Goal: Task Accomplishment & Management: Manage account settings

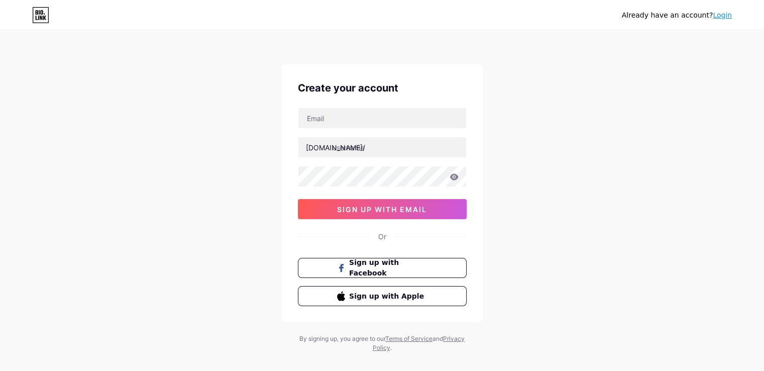
scroll to position [13, 0]
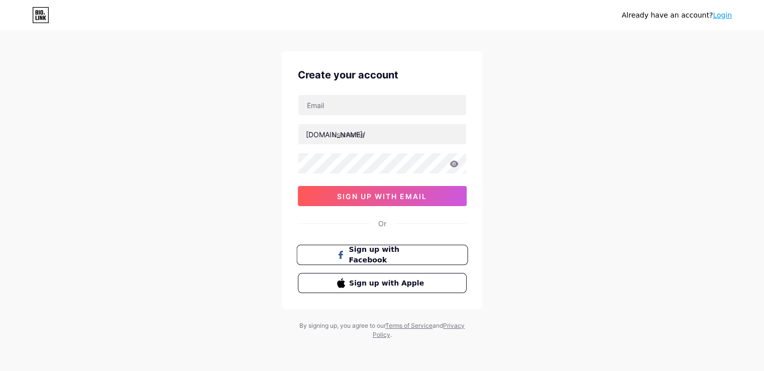
click at [441, 250] on button "Sign up with Facebook" at bounding box center [381, 255] width 171 height 21
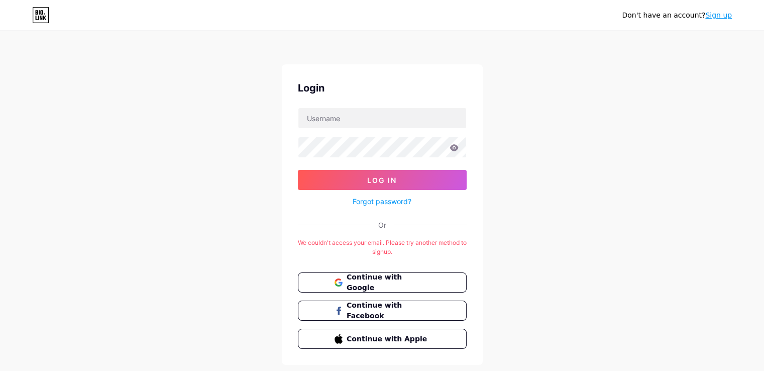
scroll to position [25, 0]
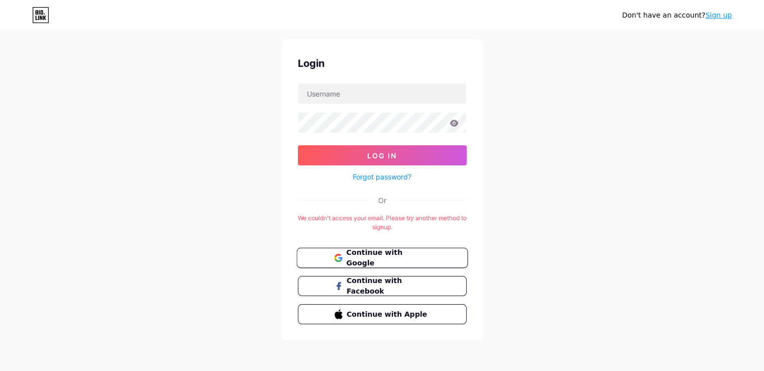
click at [374, 248] on button "Continue with Google" at bounding box center [381, 258] width 171 height 21
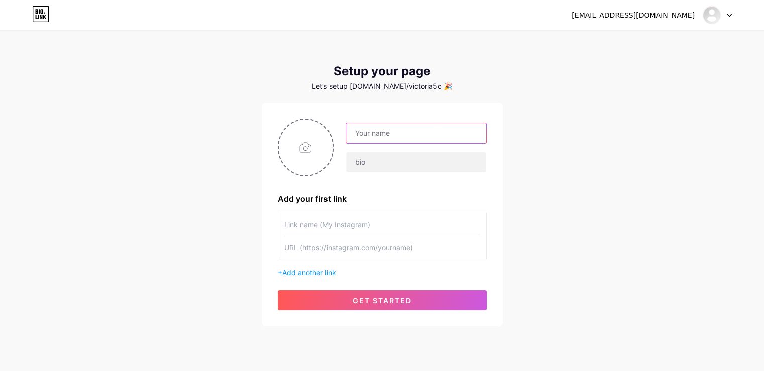
click at [382, 135] on input "text" at bounding box center [416, 133] width 140 height 20
type input "MoneyMinds"
click at [526, 132] on div "[EMAIL_ADDRESS][DOMAIN_NAME] Dashboard Logout Setup your page Let’s setup [DOMA…" at bounding box center [382, 179] width 764 height 358
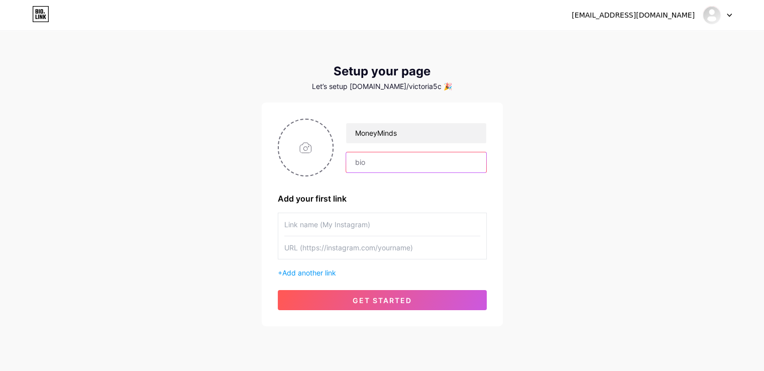
click at [370, 163] on input "text" at bounding box center [416, 162] width 140 height 20
click at [738, 211] on div "[EMAIL_ADDRESS][DOMAIN_NAME] Dashboard Logout Setup your page Let’s setup [DOMA…" at bounding box center [382, 179] width 764 height 358
drag, startPoint x: 768, startPoint y: 1, endPoint x: 551, endPoint y: 158, distance: 268.2
click at [551, 158] on div "[EMAIL_ADDRESS][DOMAIN_NAME] Dashboard Logout Setup your page Let’s setup [DOMA…" at bounding box center [382, 179] width 764 height 358
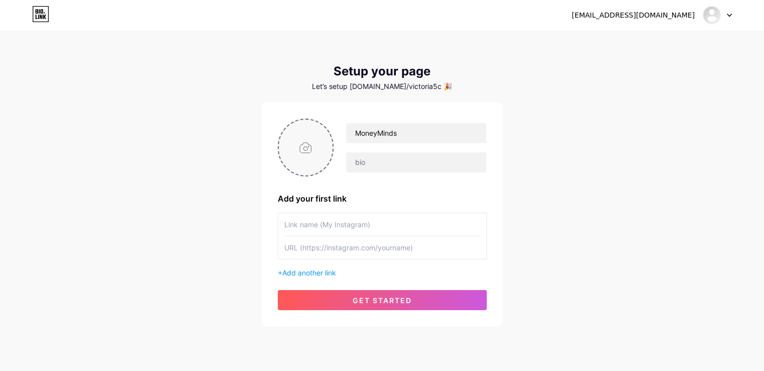
click at [305, 155] on input "file" at bounding box center [306, 147] width 54 height 56
click at [373, 165] on input "text" at bounding box center [416, 162] width 140 height 20
paste input "💰 60-sec finance clips from top minds | Wealth, mindset & biz tips daily"
drag, startPoint x: 476, startPoint y: 161, endPoint x: 286, endPoint y: 161, distance: 189.8
click at [286, 161] on div "MoneyMinds 💰 60-sec finance clips from top minds | Wealth, mindset & biz tips d…" at bounding box center [382, 147] width 209 height 58
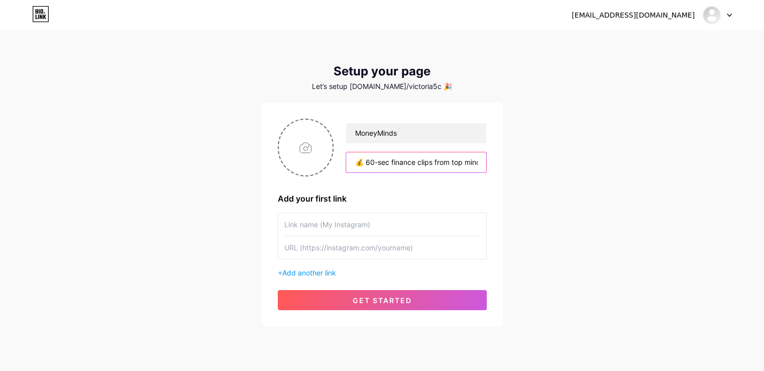
type input "💰 60-sec finance clips from top minds | Wealth, mindset & biz tips daily"
click at [542, 175] on div "[EMAIL_ADDRESS][DOMAIN_NAME] Dashboard Logout Setup your page Let’s setup [DOMA…" at bounding box center [382, 179] width 764 height 358
click at [398, 225] on input "text" at bounding box center [382, 224] width 196 height 23
paste input "[URL][DOMAIN_NAME]"
type input "[URL][DOMAIN_NAME]"
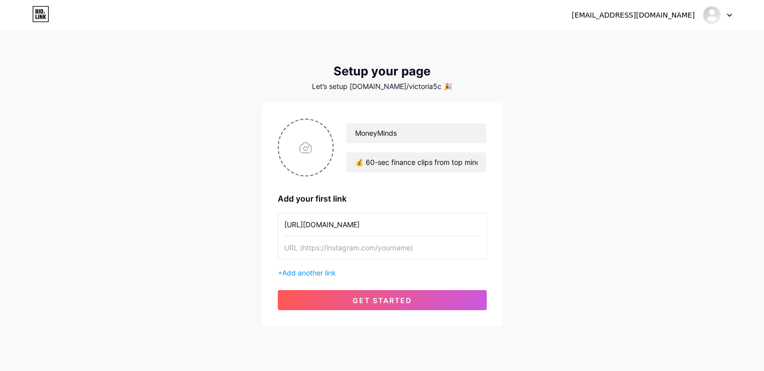
drag, startPoint x: 452, startPoint y: 222, endPoint x: 264, endPoint y: 223, distance: 187.8
click at [264, 223] on div "MoneyMinds 💰 60-sec finance clips from top minds | Wealth, mindset & biz tips d…" at bounding box center [382, 213] width 241 height 223
type input "Money Minds"
click at [314, 251] on input "text" at bounding box center [382, 247] width 196 height 23
paste input "https://www.instagram.com/moneymindstv/"
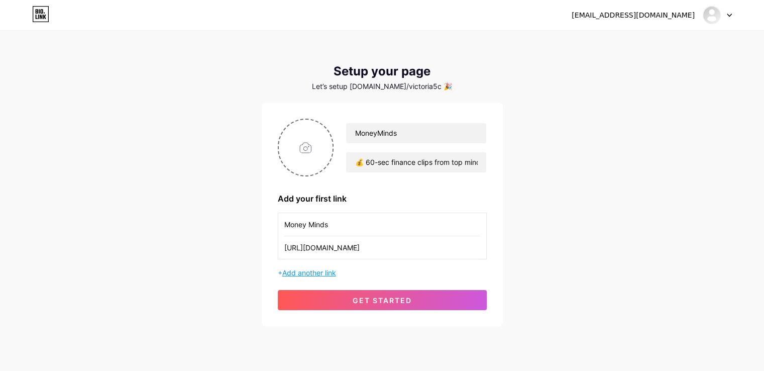
type input "https://www.instagram.com/moneymindstv/"
click at [317, 269] on span "Add another link" at bounding box center [309, 272] width 54 height 9
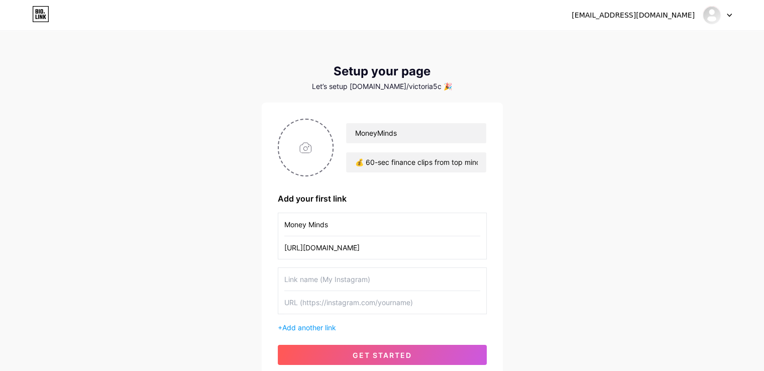
click at [374, 279] on input "text" at bounding box center [382, 279] width 196 height 23
type input "Money Minds"
click at [309, 300] on input "text" at bounding box center [382, 302] width 196 height 23
paste input "[URL][DOMAIN_NAME]"
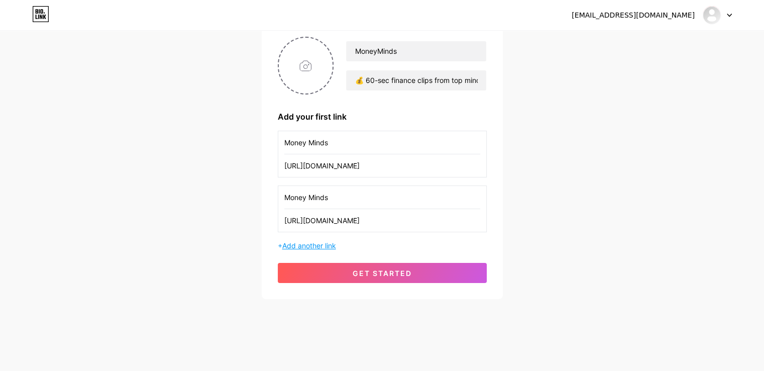
type input "[URL][DOMAIN_NAME]"
click at [327, 244] on span "Add another link" at bounding box center [309, 245] width 54 height 9
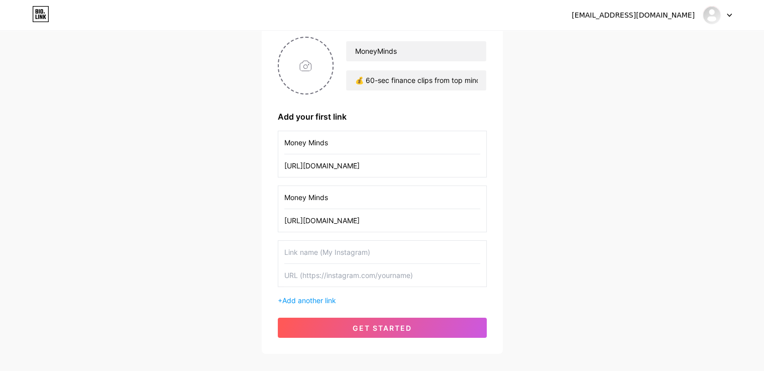
click at [323, 253] on input "text" at bounding box center [382, 252] width 196 height 23
type input "N"
type input "Money Minds"
click at [299, 271] on input "text" at bounding box center [382, 275] width 196 height 23
paste input "https://www.tiktok.com/@mmtv699"
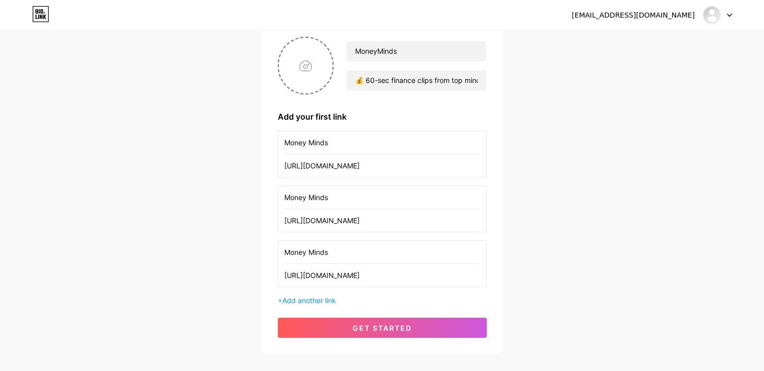
type input "https://www.tiktok.com/@mmtv699"
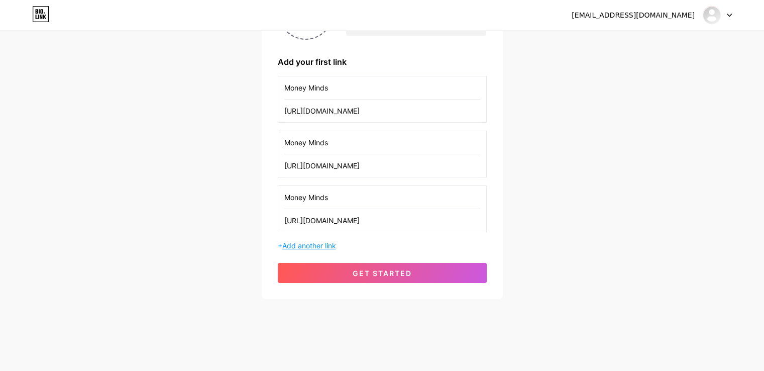
click at [325, 245] on span "Add another link" at bounding box center [309, 245] width 54 height 9
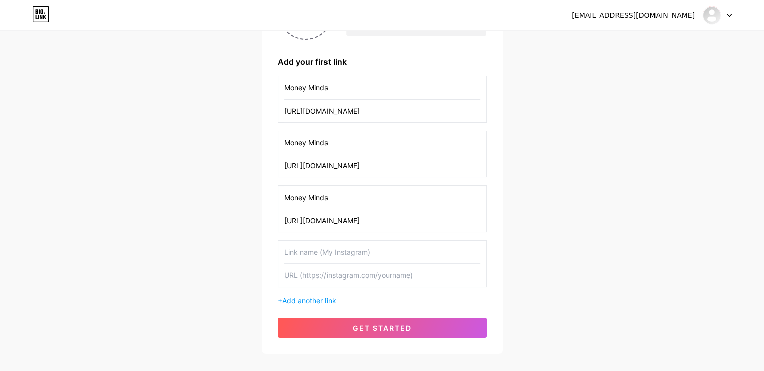
click at [327, 249] on input "text" at bounding box center [382, 252] width 196 height 23
type input "M"
type input "Money Minds"
click at [327, 275] on input "text" at bounding box center [382, 275] width 196 height 23
paste input "https://web.facebook.com/golidailyglow/"
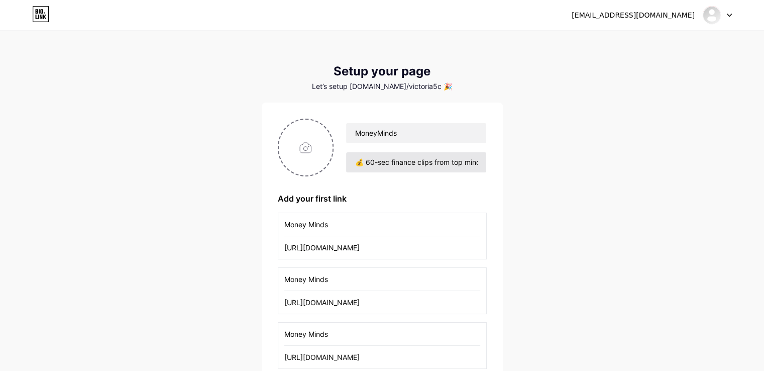
scroll to position [191, 0]
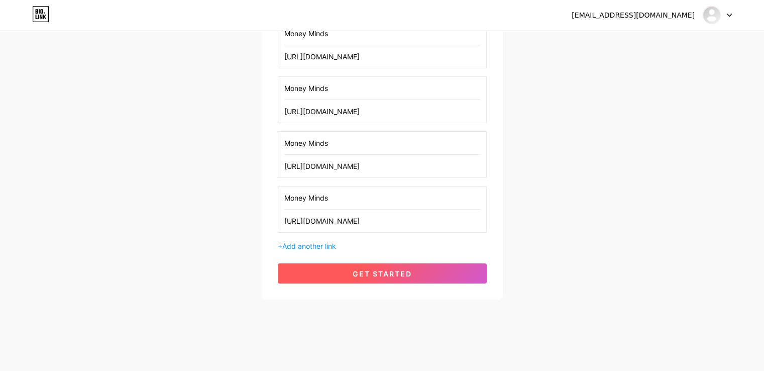
type input "https://web.facebook.com/golidailyglow/"
click at [424, 267] on button "get started" at bounding box center [382, 273] width 209 height 20
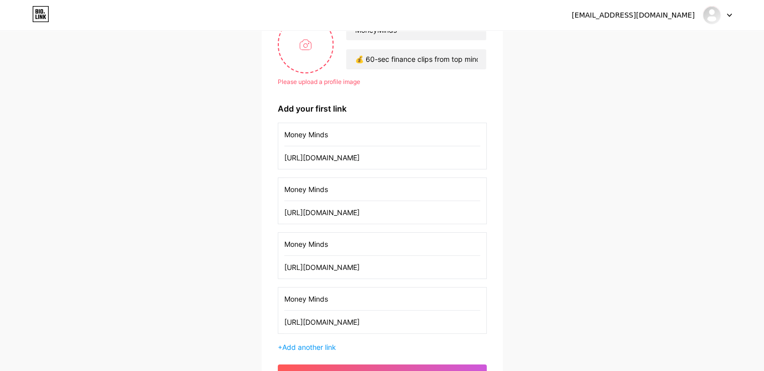
scroll to position [3, 0]
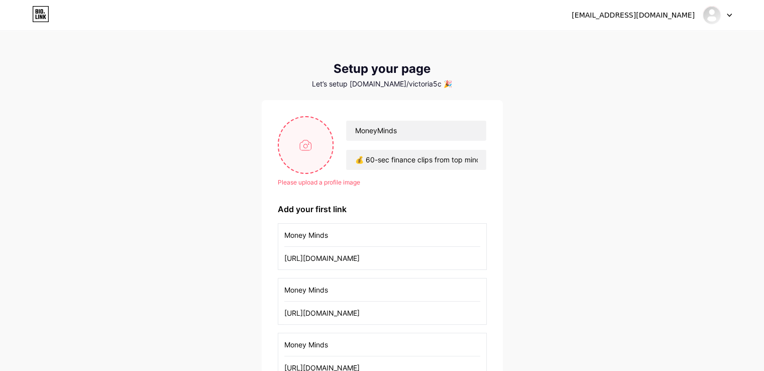
click at [308, 153] on input "file" at bounding box center [306, 145] width 54 height 56
type input "C:\fakepath\Money Minds (1).jpg"
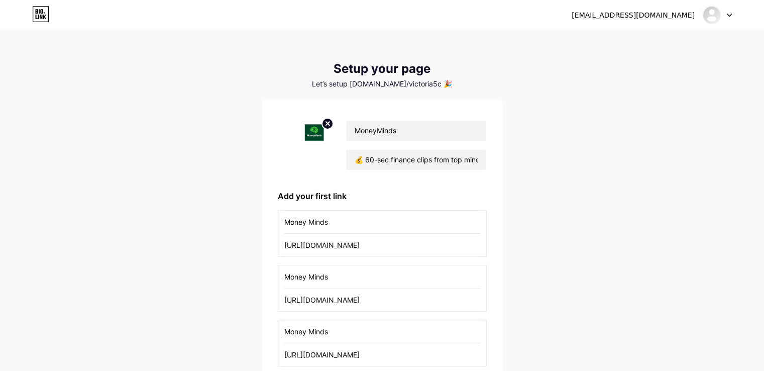
click at [327, 124] on icon at bounding box center [328, 124] width 4 height 4
click at [310, 141] on input "file" at bounding box center [306, 145] width 54 height 56
type input "C:\fakepath\Money Minds (2).jpg"
click at [323, 119] on circle at bounding box center [327, 123] width 11 height 11
click at [312, 145] on input "file" at bounding box center [306, 145] width 54 height 56
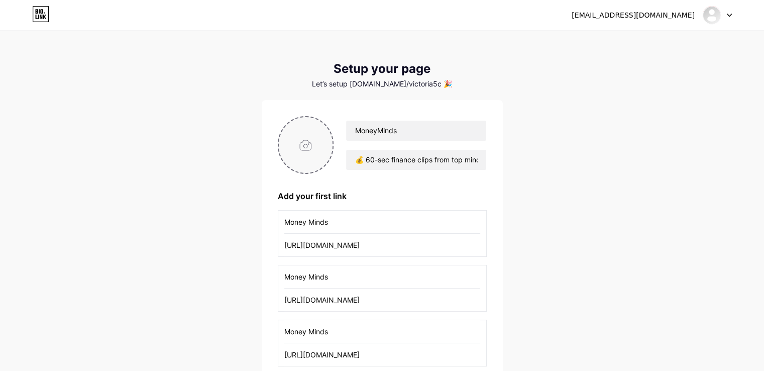
type input "C:\fakepath\Money Minds (3).jpg"
click at [328, 119] on circle at bounding box center [327, 123] width 11 height 11
click at [315, 144] on input "file" at bounding box center [306, 145] width 54 height 56
type input "C:\fakepath\Money Minds (4).jpg"
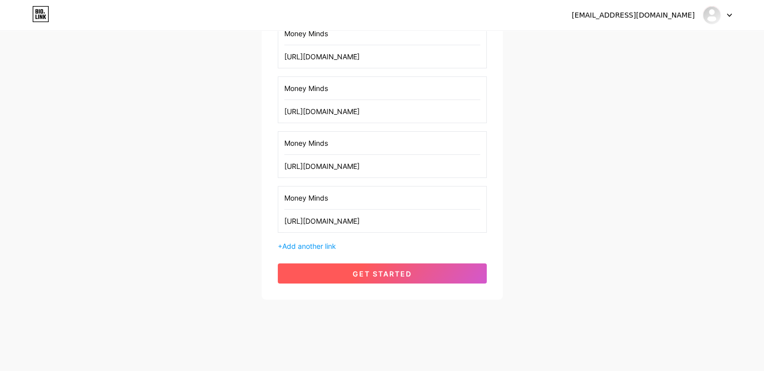
click at [331, 269] on button "get started" at bounding box center [382, 273] width 209 height 20
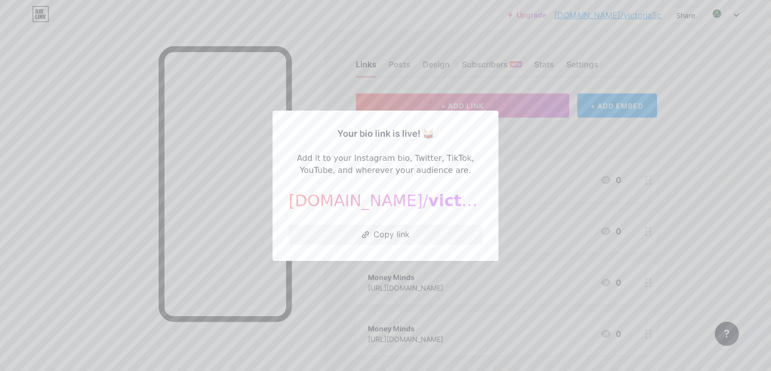
click at [549, 155] on div at bounding box center [385, 185] width 771 height 371
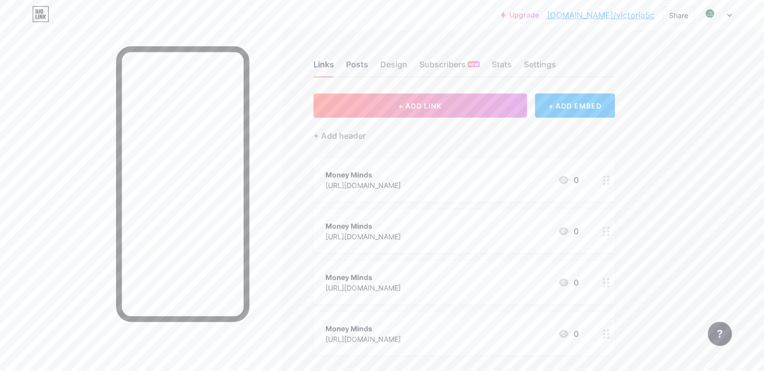
click at [368, 61] on div "Posts" at bounding box center [357, 67] width 22 height 18
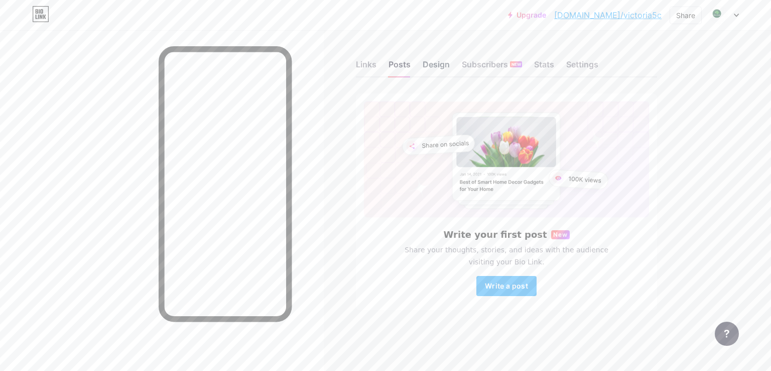
click at [437, 64] on div "Design" at bounding box center [436, 67] width 27 height 18
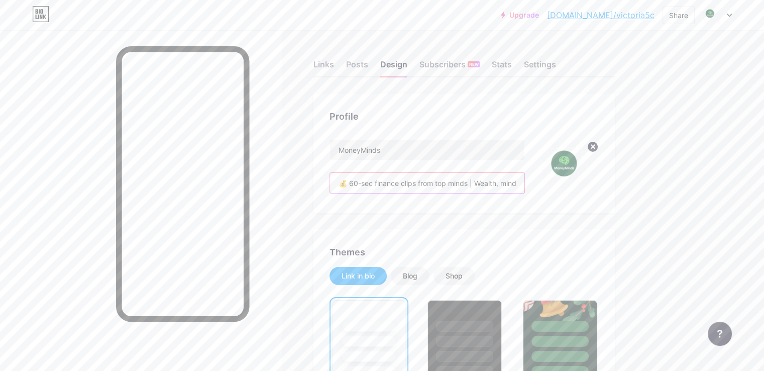
scroll to position [0, 67]
drag, startPoint x: 544, startPoint y: 180, endPoint x: 578, endPoint y: 183, distance: 34.3
click at [578, 183] on div "MoneyMinds 💰 60-sec finance clips from top minds | Wealth, mindset & biz tips d…" at bounding box center [463, 168] width 269 height 58
click at [512, 67] on div "Stats" at bounding box center [502, 67] width 20 height 18
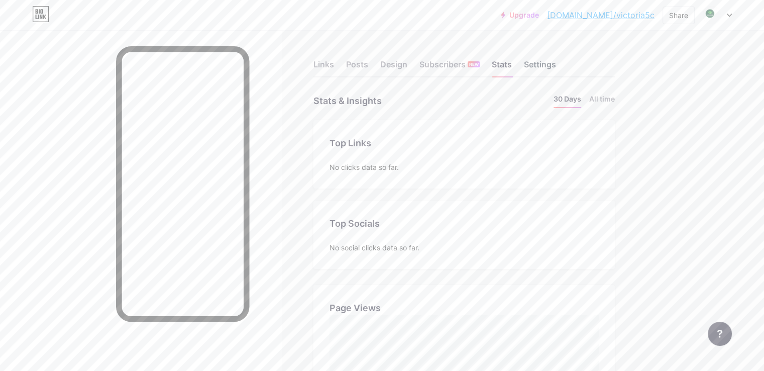
scroll to position [370, 763]
click at [556, 59] on div "Settings" at bounding box center [540, 67] width 32 height 18
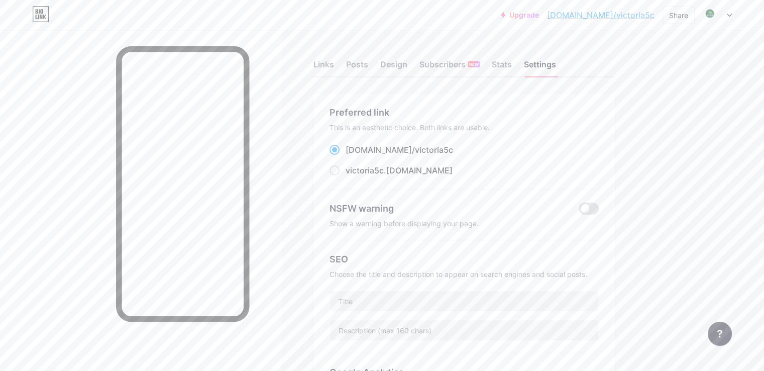
click at [728, 15] on icon at bounding box center [729, 15] width 4 height 3
click at [586, 117] on div "Preferred link" at bounding box center [463, 112] width 269 height 14
click at [334, 63] on div "Links" at bounding box center [323, 67] width 21 height 18
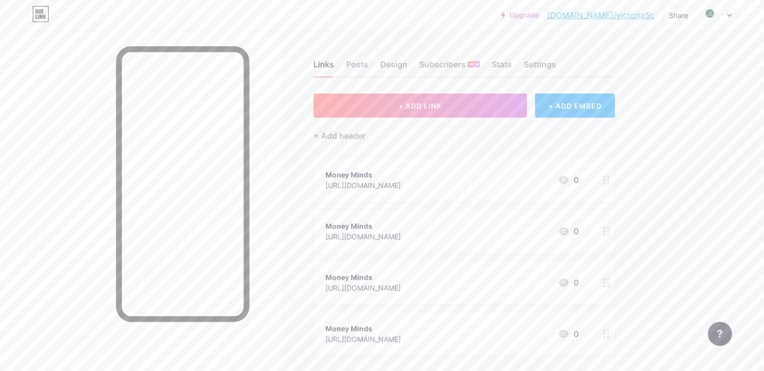
scroll to position [100, 0]
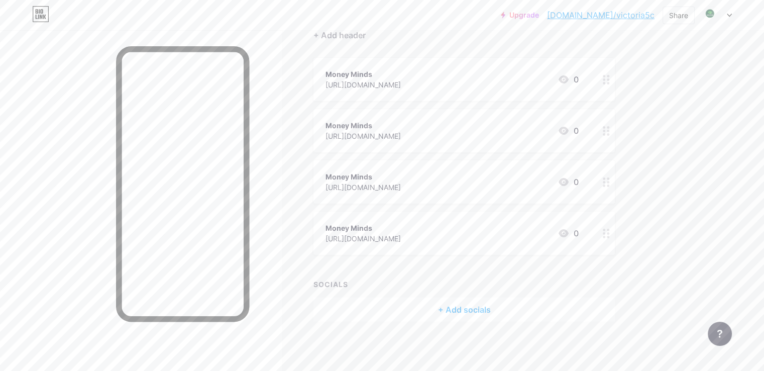
click at [609, 79] on circle at bounding box center [608, 79] width 3 height 3
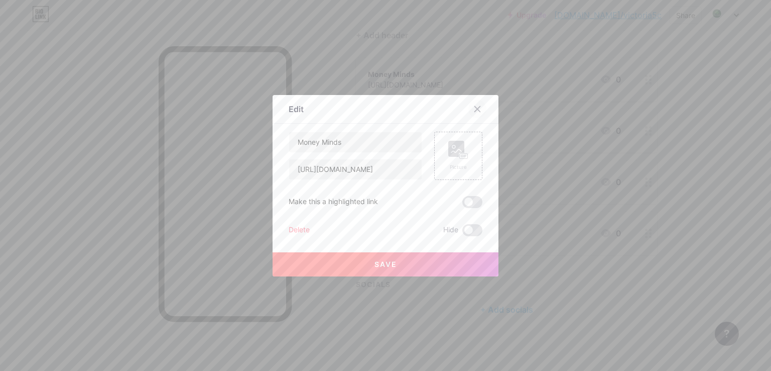
click at [476, 110] on icon at bounding box center [477, 109] width 8 height 8
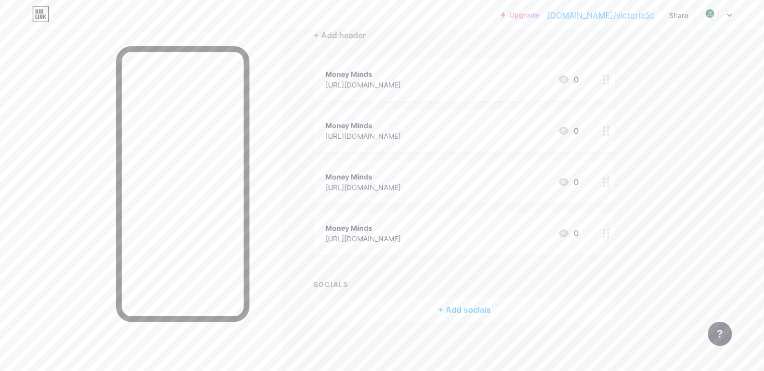
click at [514, 305] on div "+ Add socials" at bounding box center [463, 309] width 301 height 24
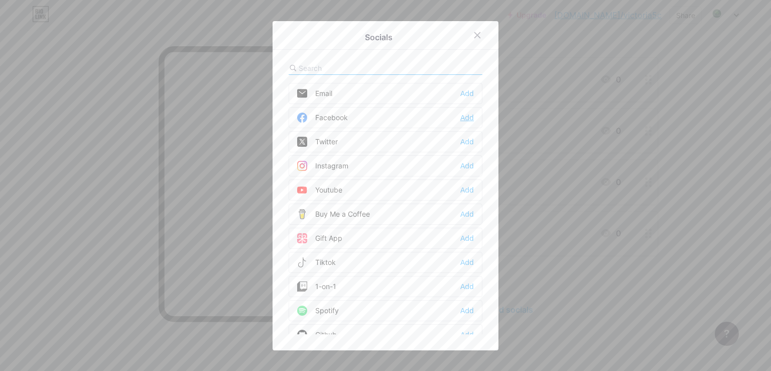
click at [462, 121] on div "Add" at bounding box center [467, 117] width 14 height 10
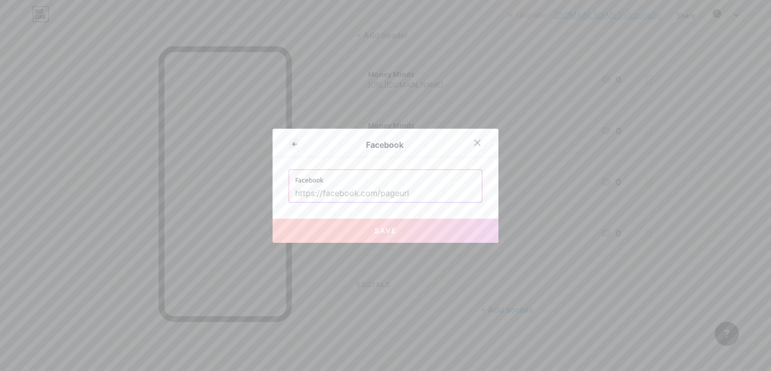
drag, startPoint x: 412, startPoint y: 193, endPoint x: 319, endPoint y: 194, distance: 92.4
click at [319, 194] on input "text" at bounding box center [385, 193] width 181 height 17
paste input "https://web.facebook.com/golidailyglow/"
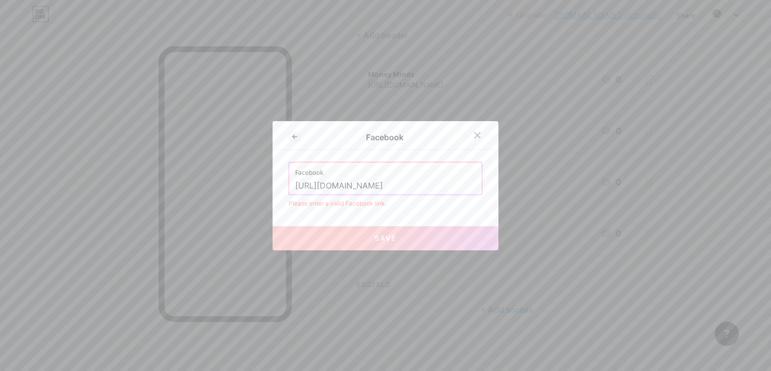
click at [338, 181] on input "https://web.facebook.com/golidailyglow/" at bounding box center [385, 185] width 181 height 17
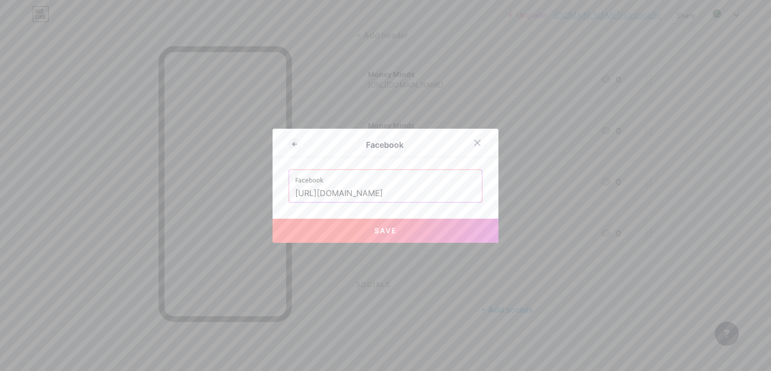
type input "[URL][DOMAIN_NAME]"
click at [361, 228] on button "Save" at bounding box center [386, 230] width 226 height 24
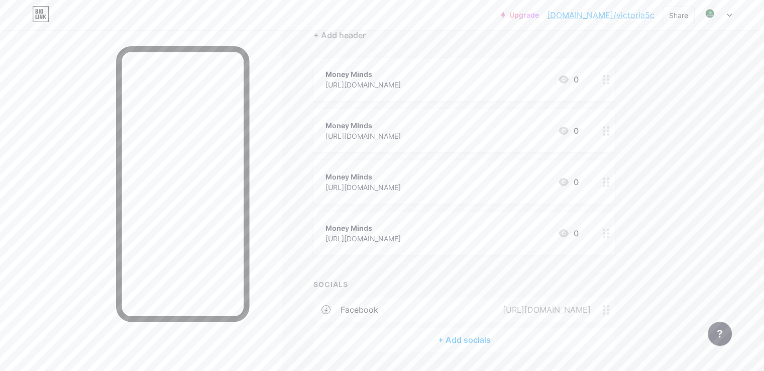
click at [610, 81] on icon at bounding box center [606, 80] width 7 height 10
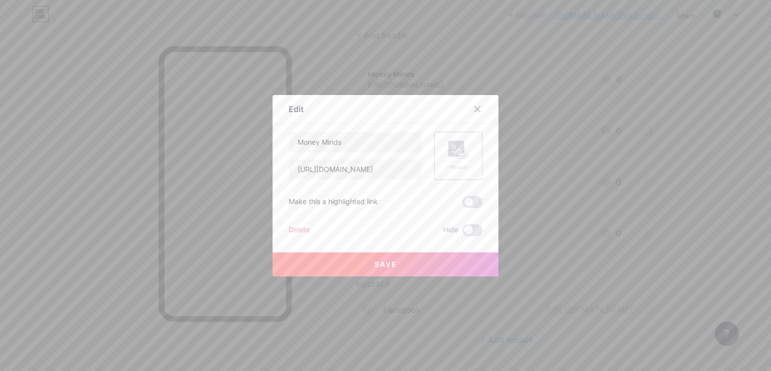
click at [301, 229] on div "Delete" at bounding box center [299, 230] width 21 height 12
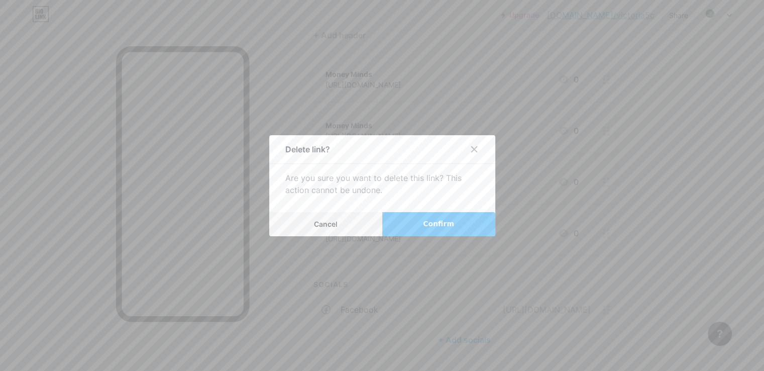
click at [420, 227] on button "Confirm" at bounding box center [438, 224] width 113 height 24
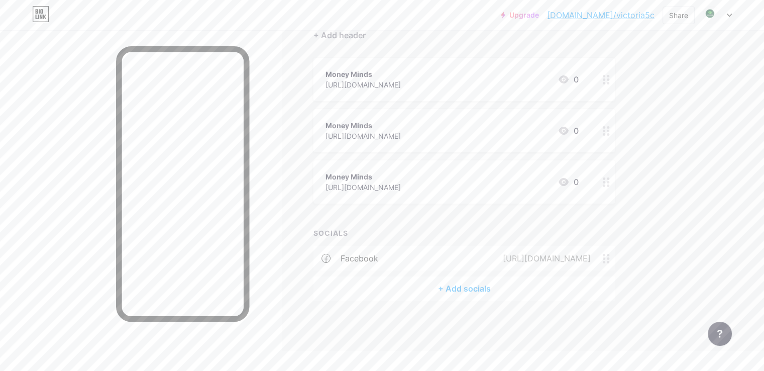
scroll to position [80, 0]
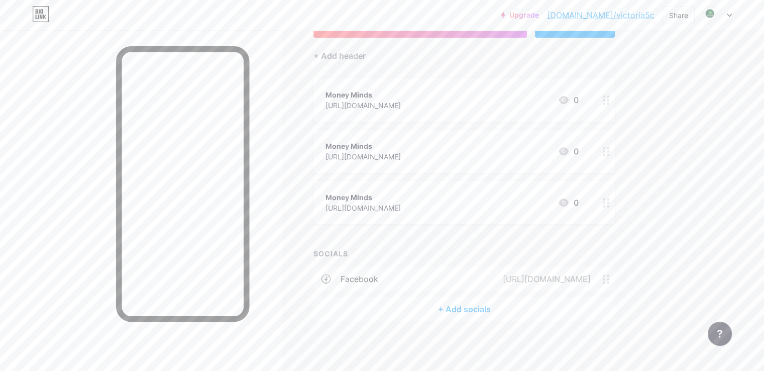
click at [615, 97] on div at bounding box center [605, 99] width 17 height 43
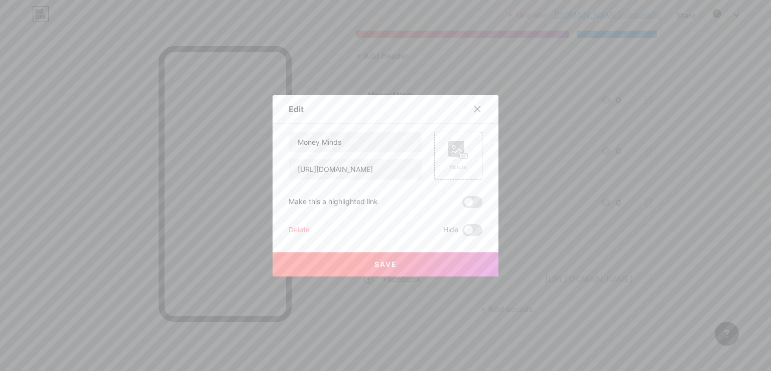
click at [295, 228] on div "Delete" at bounding box center [299, 230] width 21 height 12
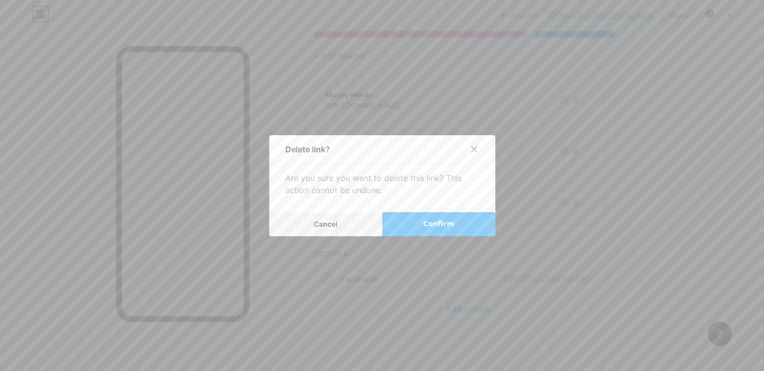
click at [417, 228] on button "Confirm" at bounding box center [438, 224] width 113 height 24
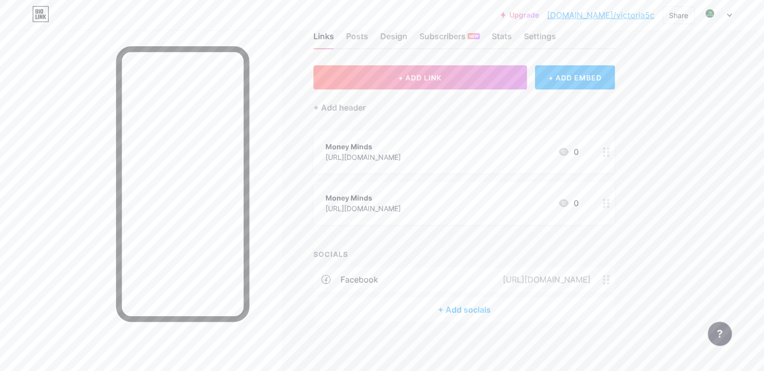
click at [609, 154] on circle at bounding box center [608, 155] width 3 height 3
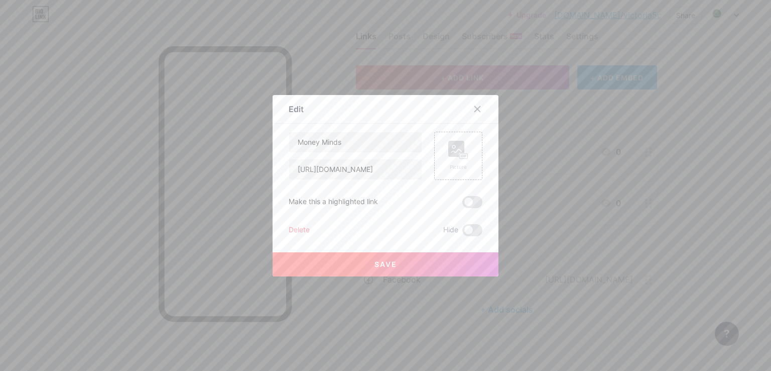
click at [300, 233] on div "Delete" at bounding box center [299, 230] width 21 height 12
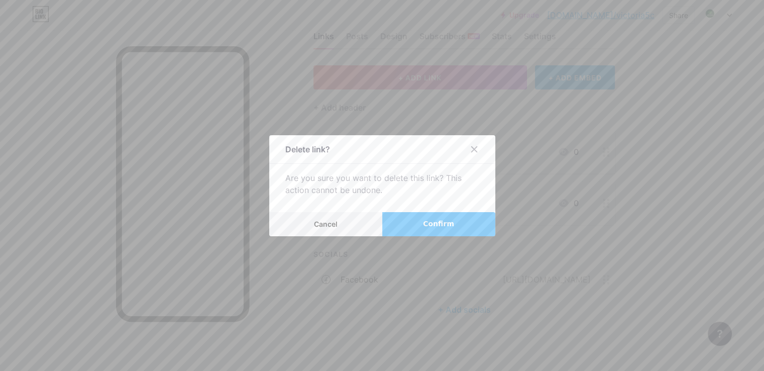
click at [432, 227] on span "Confirm" at bounding box center [438, 223] width 31 height 11
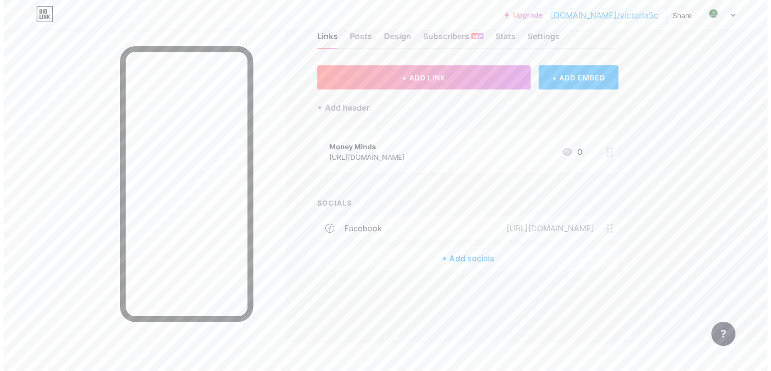
scroll to position [0, 0]
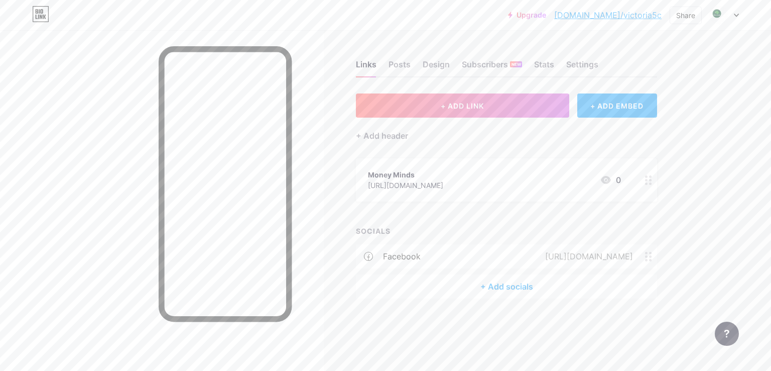
click at [646, 183] on circle at bounding box center [646, 183] width 3 height 3
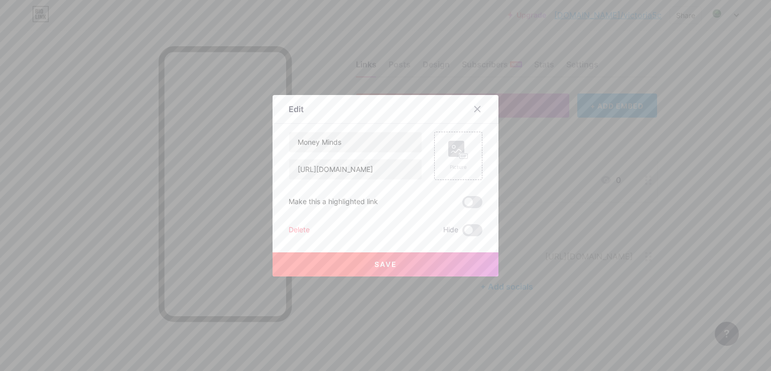
click at [297, 229] on div "Delete" at bounding box center [299, 230] width 21 height 12
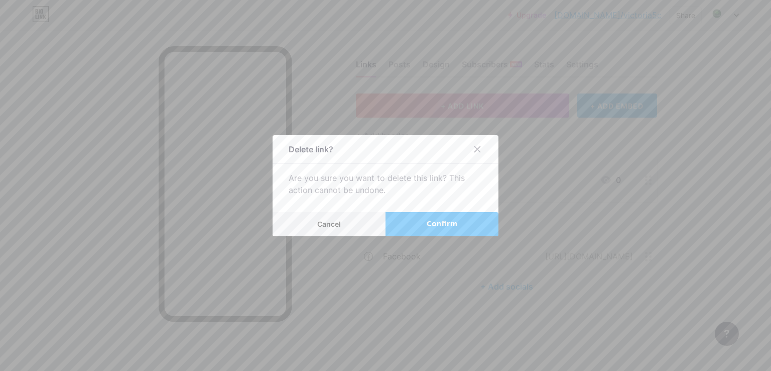
click at [439, 223] on span "Confirm" at bounding box center [442, 223] width 31 height 11
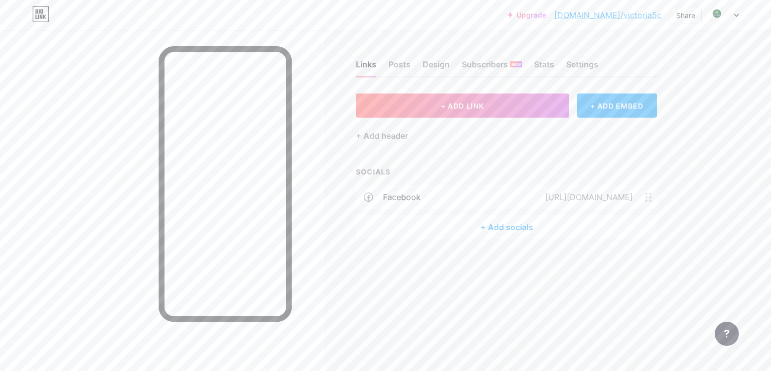
click at [520, 229] on div "+ Add socials" at bounding box center [506, 227] width 301 height 24
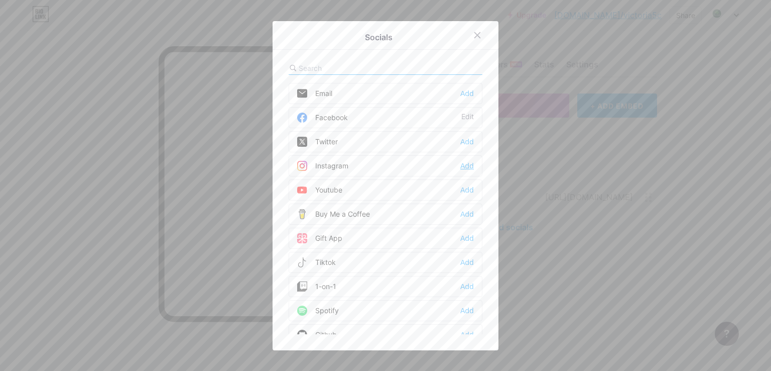
click at [460, 165] on div "Add" at bounding box center [467, 166] width 14 height 10
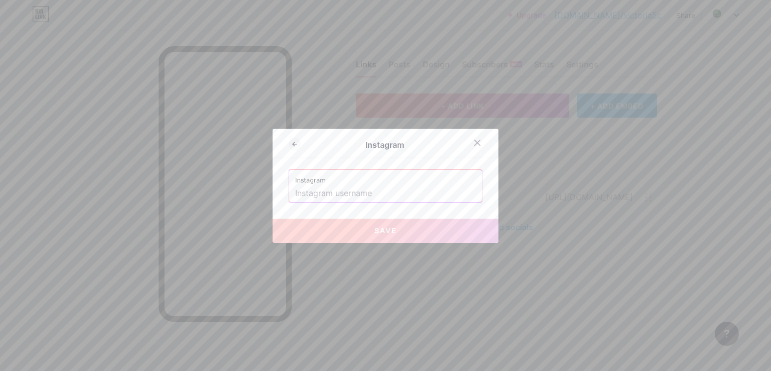
click at [341, 191] on input "text" at bounding box center [385, 193] width 181 height 17
click at [369, 197] on input "text" at bounding box center [385, 193] width 181 height 17
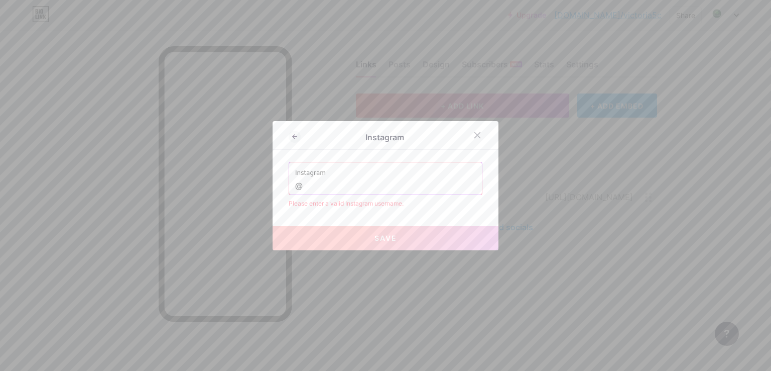
paste input "moneymindstv"
click at [299, 186] on input "@moneymindstv" at bounding box center [385, 185] width 181 height 17
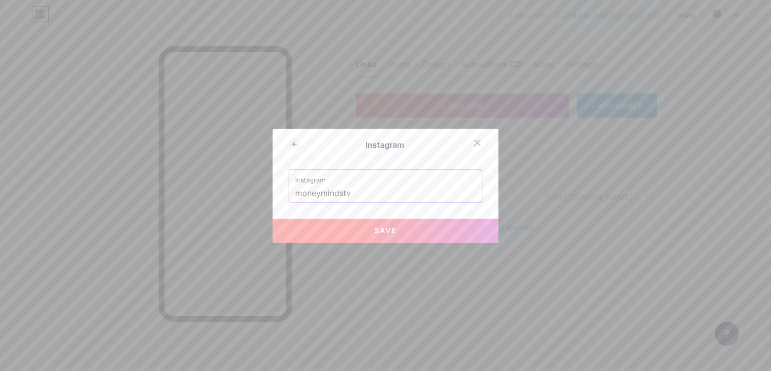
click at [404, 226] on button "Save" at bounding box center [386, 230] width 226 height 24
type input "https://instagram.com/moneymindstv"
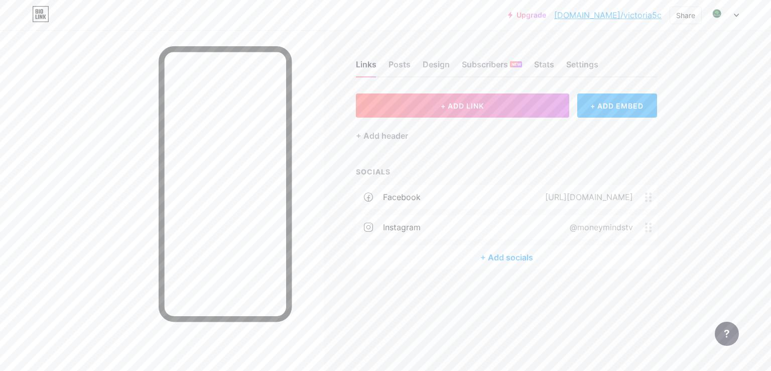
click at [520, 257] on div "+ Add socials" at bounding box center [506, 257] width 301 height 24
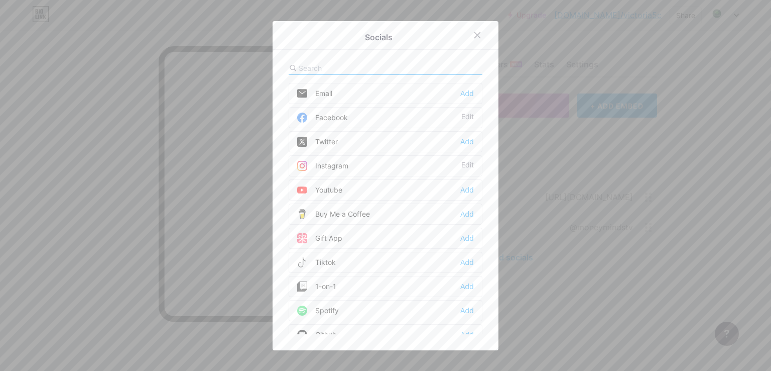
click at [474, 189] on div "Youtube Add" at bounding box center [386, 189] width 194 height 21
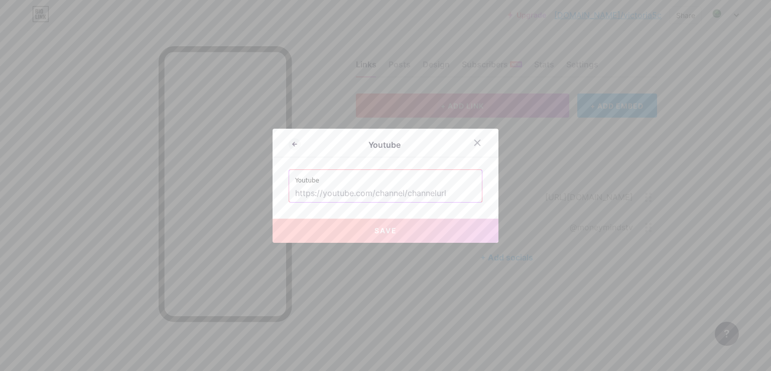
click at [306, 190] on input "text" at bounding box center [385, 193] width 181 height 17
paste input "[URL][DOMAIN_NAME]"
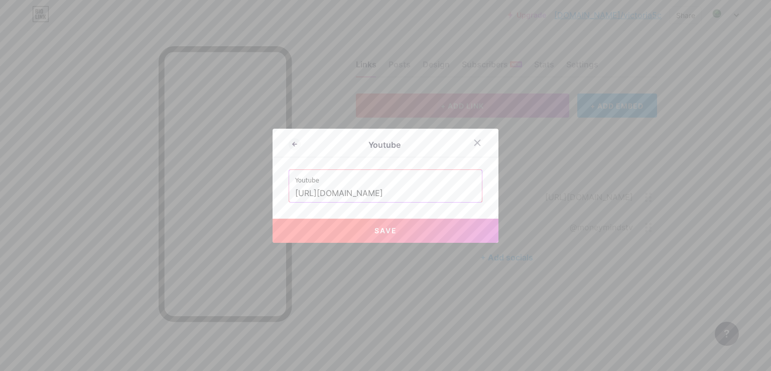
type input "[URL][DOMAIN_NAME]"
click at [419, 227] on button "Save" at bounding box center [386, 230] width 226 height 24
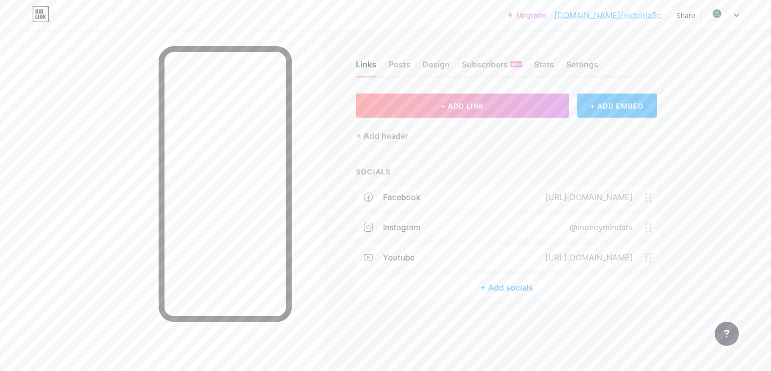
click at [523, 287] on div "+ Add socials" at bounding box center [506, 287] width 301 height 24
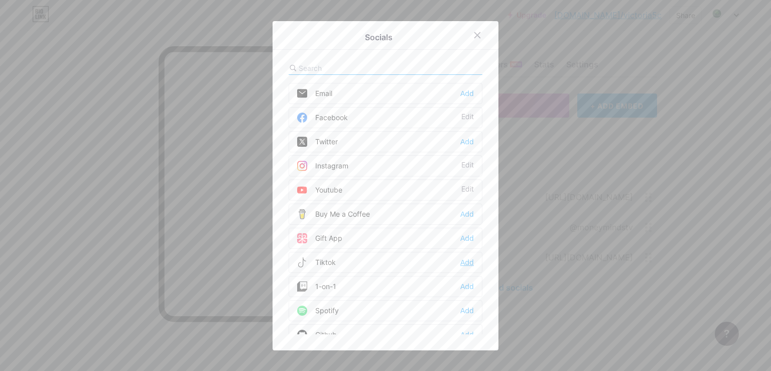
click at [461, 257] on div "Add" at bounding box center [467, 262] width 14 height 10
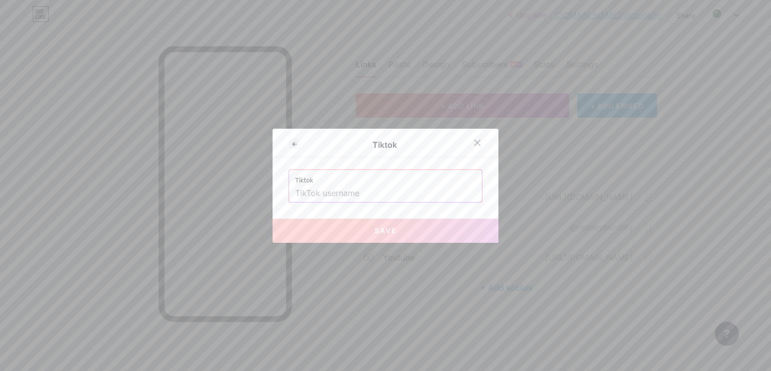
click at [331, 189] on input "text" at bounding box center [385, 193] width 181 height 17
paste input "mmtv699"
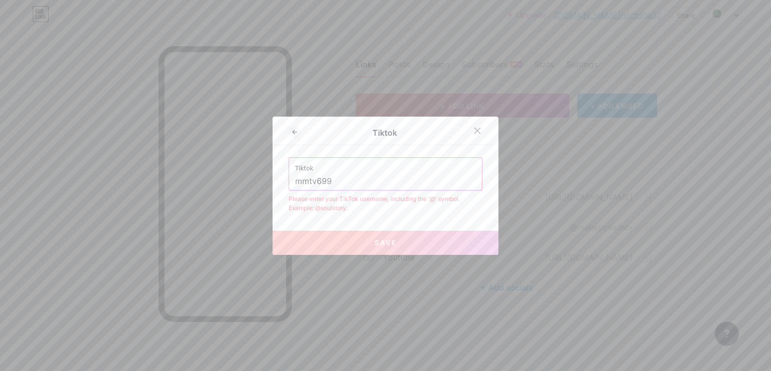
click at [290, 182] on div "Tiktok mmtv699" at bounding box center [385, 174] width 193 height 32
click at [295, 182] on input "mmtv699" at bounding box center [385, 181] width 181 height 17
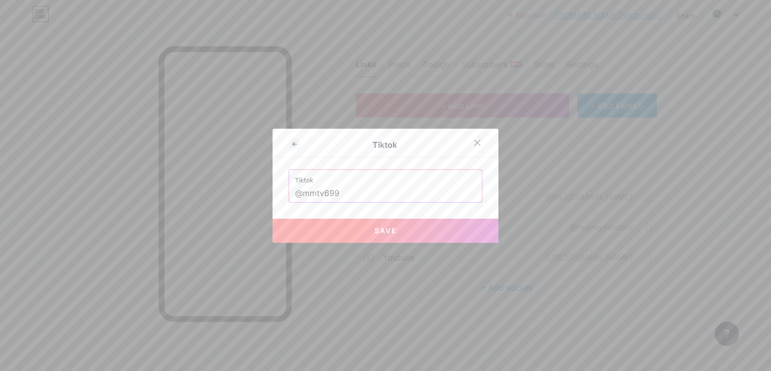
click at [390, 226] on span "Save" at bounding box center [386, 230] width 23 height 9
type input "https://tiktok.com/@mmtv699"
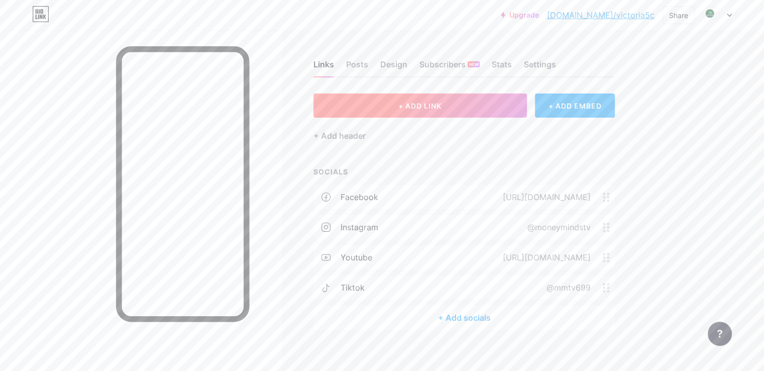
click at [441, 107] on span "+ ADD LINK" at bounding box center [419, 105] width 43 height 9
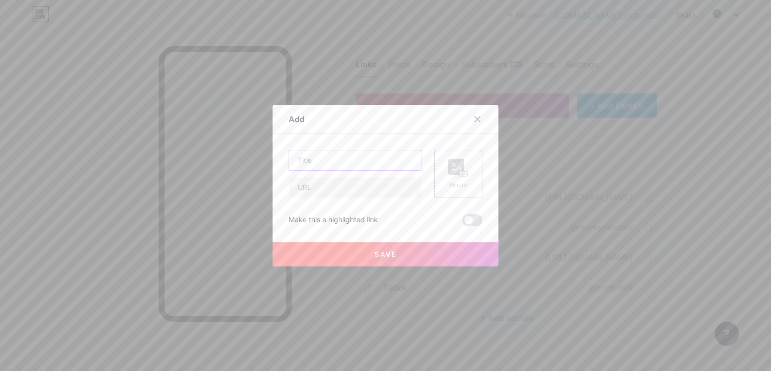
click at [317, 157] on input "text" at bounding box center [355, 160] width 133 height 20
type input "Paid AI Jobs"
click at [303, 189] on input "text" at bounding box center [355, 187] width 133 height 20
paste input "[DOMAIN_NAME][URL]"
type input "[DOMAIN_NAME][URL]"
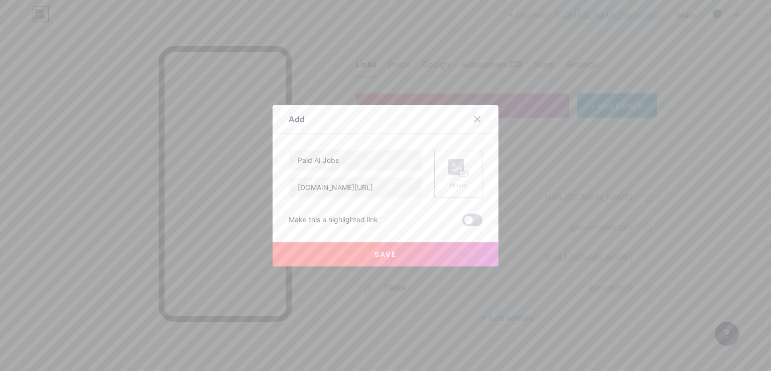
click at [471, 216] on span at bounding box center [472, 220] width 20 height 12
click at [462, 222] on input "checkbox" at bounding box center [462, 222] width 0 height 0
click at [393, 258] on button "Save" at bounding box center [386, 254] width 226 height 24
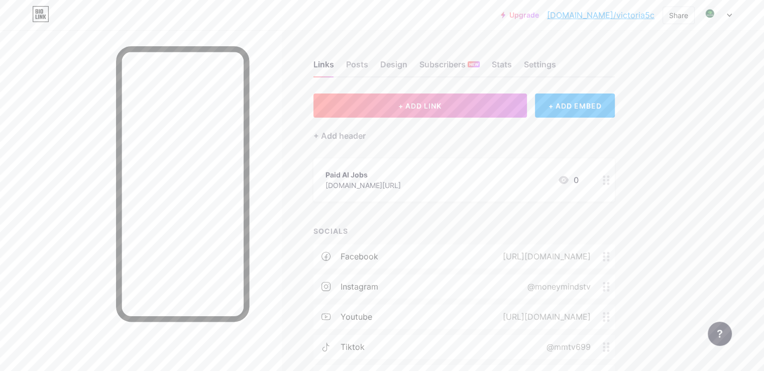
click at [605, 109] on div "+ ADD EMBED" at bounding box center [575, 105] width 80 height 24
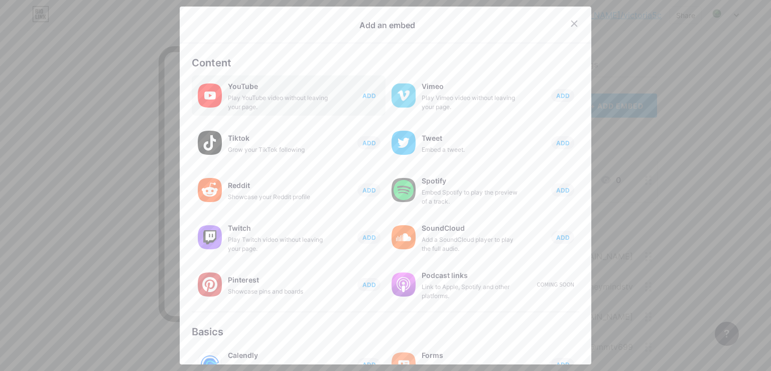
click at [363, 99] on span "ADD" at bounding box center [370, 95] width 14 height 9
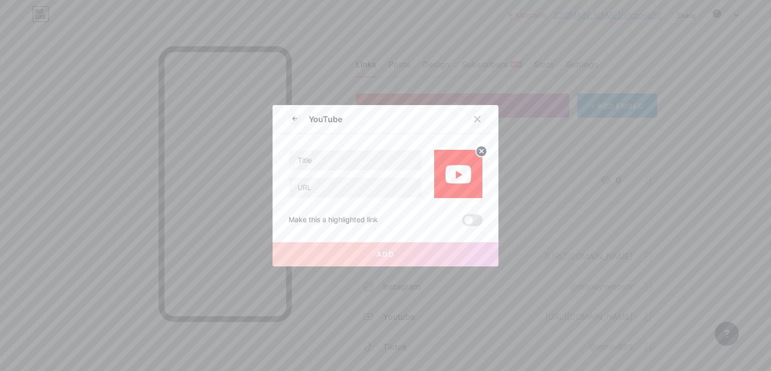
click at [479, 113] on div at bounding box center [477, 119] width 18 height 18
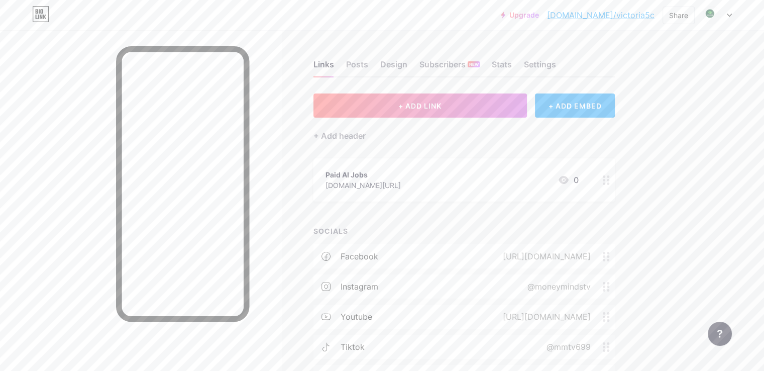
scroll to position [68, 0]
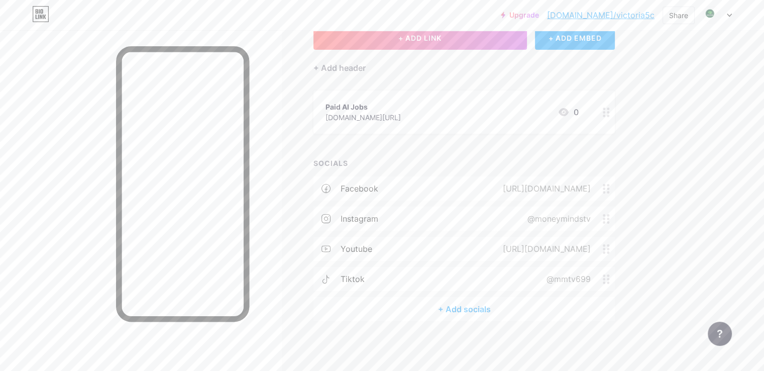
click at [615, 192] on div "[URL][DOMAIN_NAME]" at bounding box center [551, 188] width 128 height 12
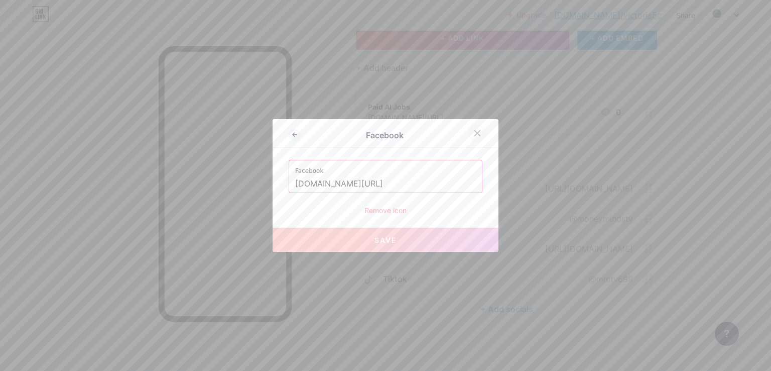
click at [475, 134] on icon at bounding box center [478, 134] width 6 height 6
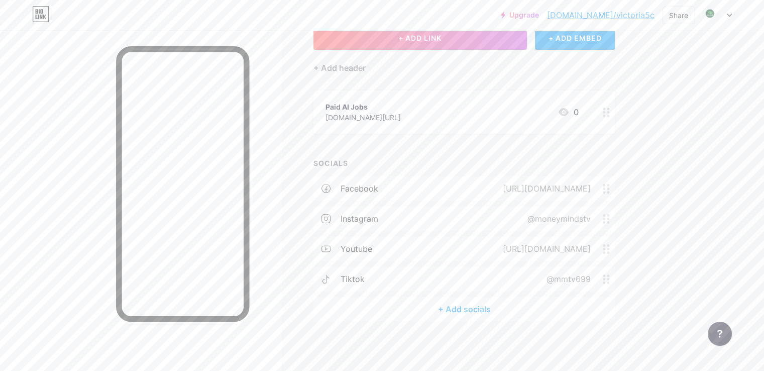
click at [36, 10] on icon at bounding box center [37, 11] width 3 height 5
click at [638, 13] on link "[DOMAIN_NAME]/victoria5c" at bounding box center [600, 15] width 107 height 12
click at [615, 187] on span at bounding box center [609, 189] width 12 height 10
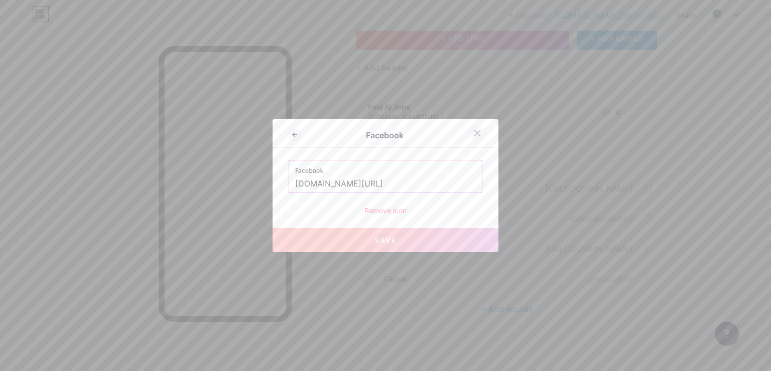
click at [473, 134] on icon at bounding box center [477, 133] width 8 height 8
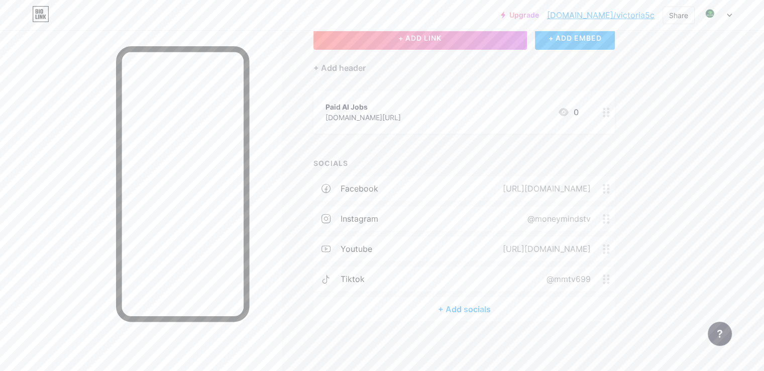
click at [609, 34] on div "+ ADD EMBED" at bounding box center [575, 38] width 80 height 24
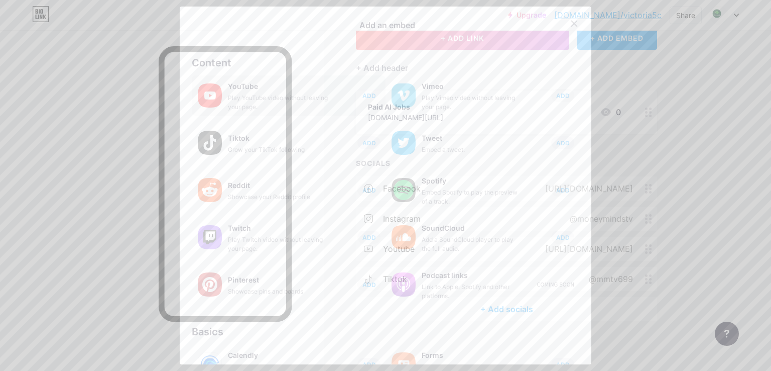
click at [363, 93] on span "ADD" at bounding box center [370, 95] width 14 height 9
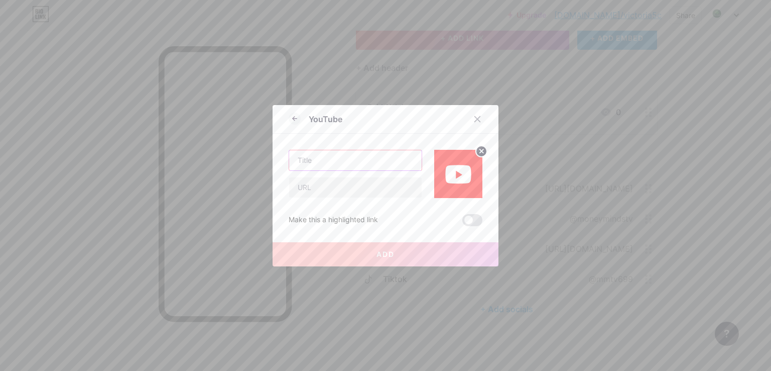
click at [323, 162] on input "text" at bounding box center [355, 160] width 133 height 20
click at [303, 183] on input "text" at bounding box center [355, 187] width 133 height 20
paste input "[URL][DOMAIN_NAME]"
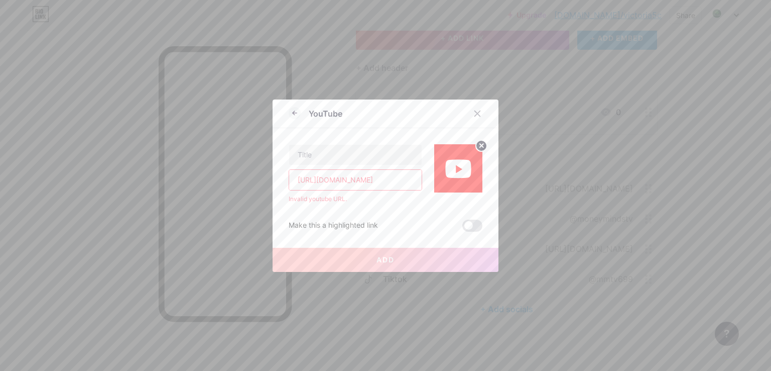
scroll to position [0, 0]
drag, startPoint x: 313, startPoint y: 179, endPoint x: 274, endPoint y: 180, distance: 39.7
click at [274, 180] on div "YouTube https://www.youtube.com/@MoneyMinds59 Invalid youtube URL. Make this a …" at bounding box center [386, 185] width 226 height 172
click at [388, 178] on input "[URL][DOMAIN_NAME]" at bounding box center [355, 180] width 133 height 20
click at [394, 180] on input "[URL][DOMAIN_NAME]" at bounding box center [355, 180] width 133 height 20
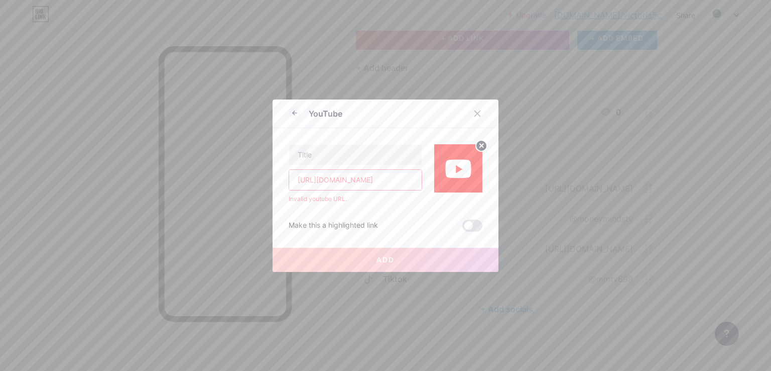
drag, startPoint x: 386, startPoint y: 182, endPoint x: 223, endPoint y: 173, distance: 162.9
click at [223, 173] on div "YouTube https://www.youtube.com/@MoneyMinds59 Invalid youtube URL. Make this a …" at bounding box center [385, 185] width 771 height 371
type input "@MoneyMinds59"
click at [380, 173] on input "@MoneyMinds59" at bounding box center [355, 180] width 133 height 20
drag, startPoint x: 380, startPoint y: 173, endPoint x: 232, endPoint y: 179, distance: 147.2
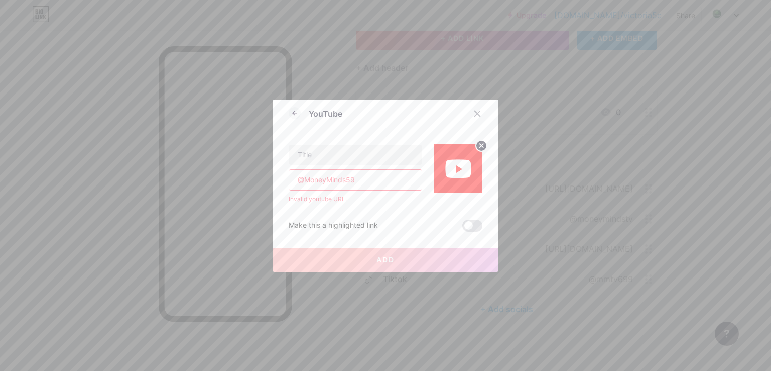
click at [235, 179] on div "YouTube @MoneyMinds59 Invalid youtube URL. Make this a highlighted link Add Pic…" at bounding box center [385, 185] width 771 height 371
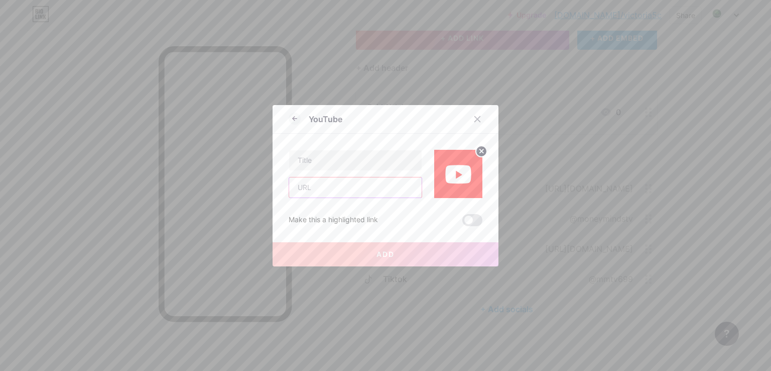
paste input "[URL][DOMAIN_NAME]"
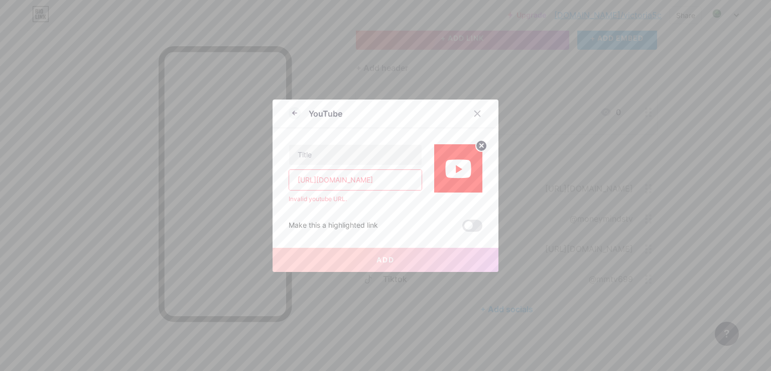
scroll to position [0, 35]
click at [329, 185] on input "[URL][DOMAIN_NAME]" at bounding box center [355, 180] width 133 height 20
click at [296, 180] on input "[URL][DOMAIN_NAME]" at bounding box center [355, 180] width 133 height 20
click at [302, 181] on input "[URL][DOMAIN_NAME]" at bounding box center [355, 180] width 133 height 20
click at [303, 180] on input "[URL][DOMAIN_NAME]" at bounding box center [355, 180] width 133 height 20
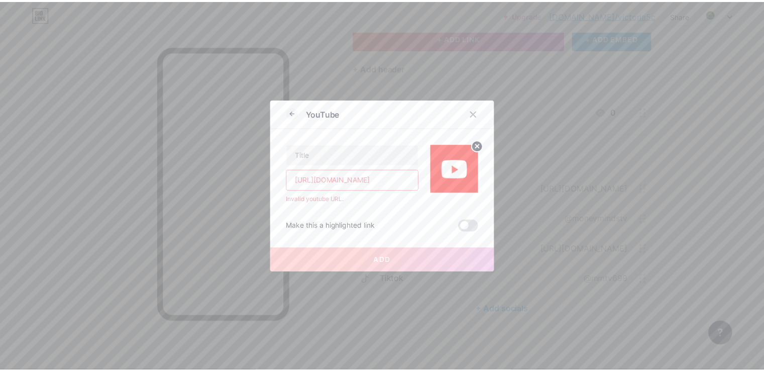
scroll to position [0, 0]
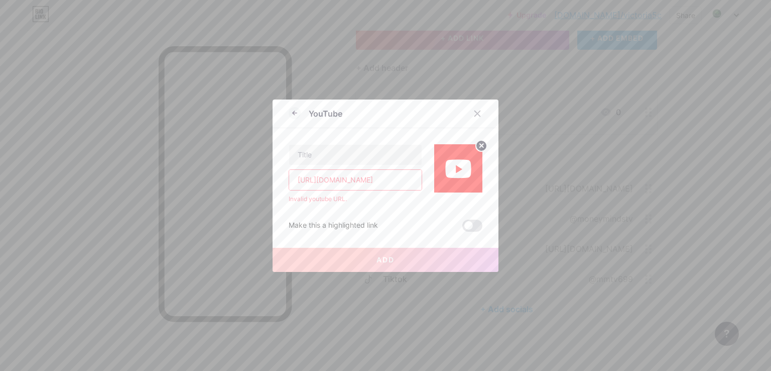
drag, startPoint x: 304, startPoint y: 180, endPoint x: 203, endPoint y: 177, distance: 100.5
click at [217, 179] on div "YouTube https://www.youtube.com/@MoneyMinds59 Invalid youtube URL. Make this a …" at bounding box center [385, 185] width 771 height 371
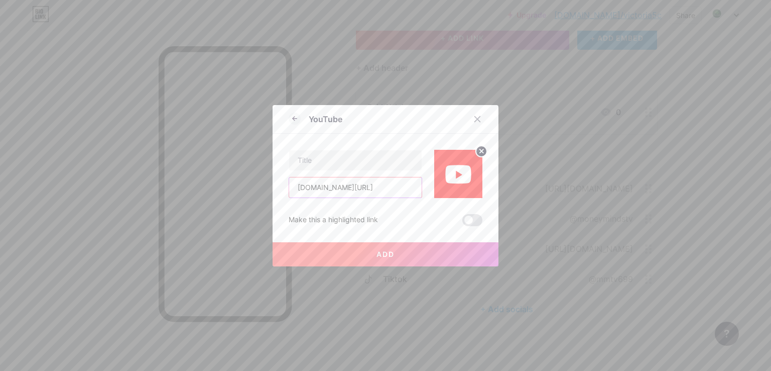
type input "youtube.com/@MoneyMinds59"
click at [475, 223] on span at bounding box center [472, 220] width 20 height 12
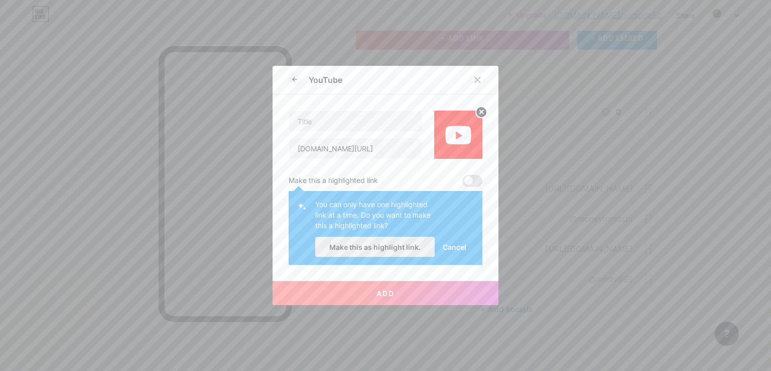
click at [393, 246] on span "Make this as highlight link." at bounding box center [374, 247] width 91 height 9
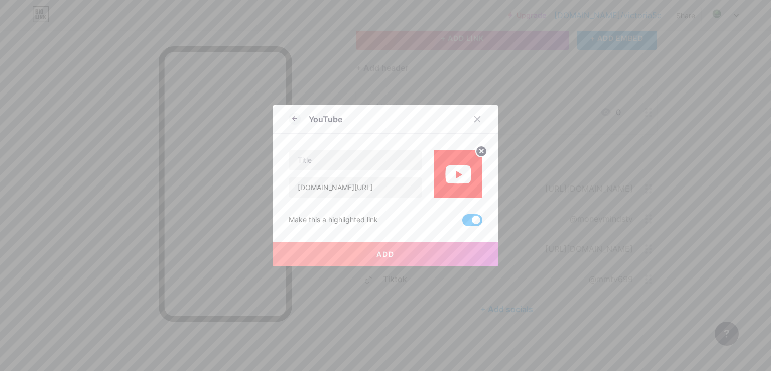
click at [389, 252] on span "Add" at bounding box center [386, 254] width 18 height 9
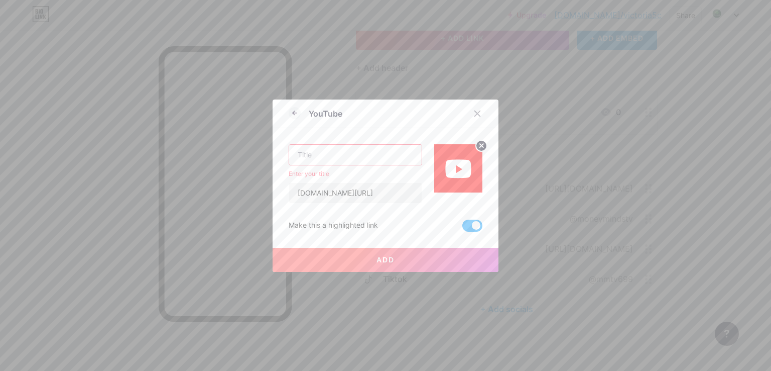
click at [314, 153] on input "text" at bounding box center [355, 155] width 133 height 20
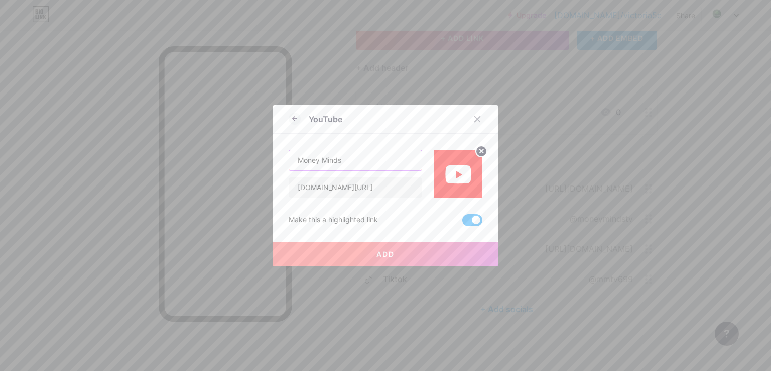
type input "Money Minds"
click at [484, 250] on button "Add" at bounding box center [386, 254] width 226 height 24
click at [381, 251] on span "Add" at bounding box center [386, 254] width 18 height 9
click at [305, 252] on button "Add" at bounding box center [386, 254] width 226 height 24
click at [378, 155] on input "Money Minds" at bounding box center [355, 160] width 133 height 20
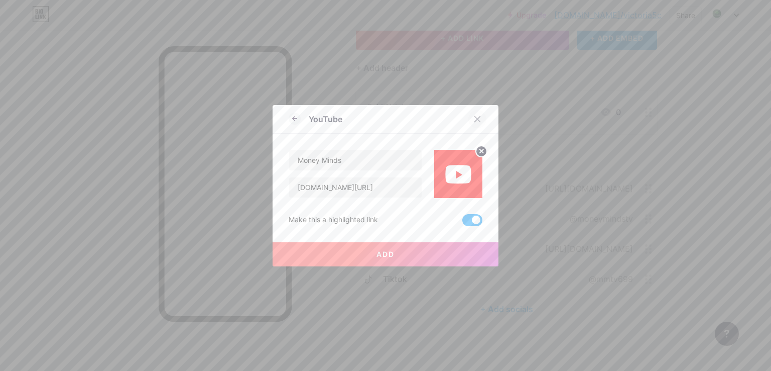
click at [474, 121] on icon at bounding box center [477, 119] width 8 height 8
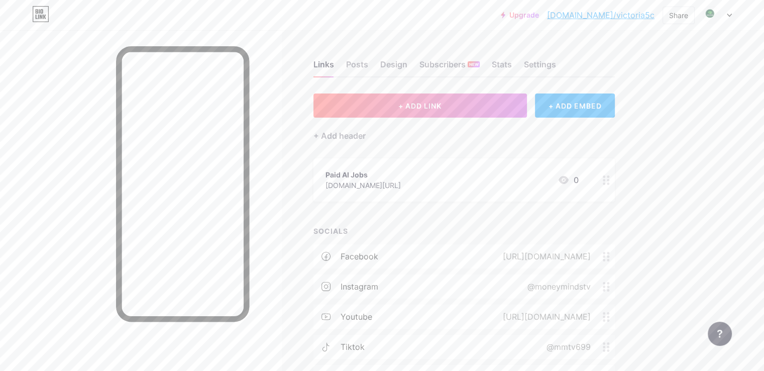
click at [728, 16] on icon at bounding box center [729, 16] width 5 height 4
click at [631, 109] on link "Account settings" at bounding box center [669, 113] width 125 height 27
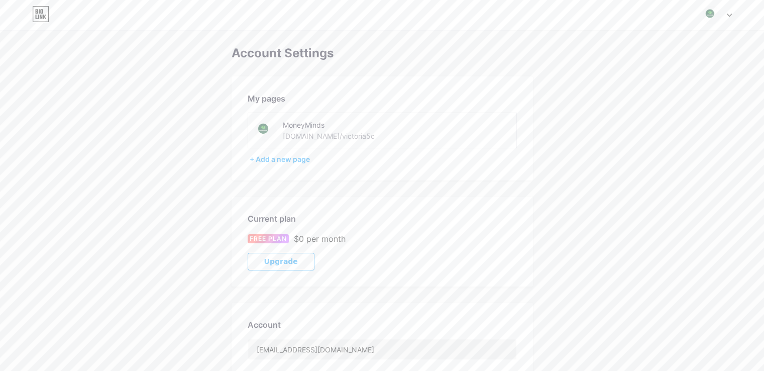
click at [727, 17] on div at bounding box center [716, 15] width 29 height 18
click at [652, 68] on div "[DOMAIN_NAME]/victoria5c" at bounding box center [674, 70] width 77 height 8
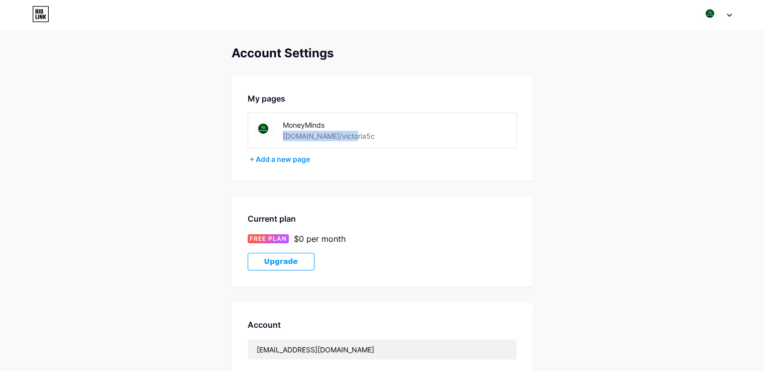
drag, startPoint x: 351, startPoint y: 137, endPoint x: 345, endPoint y: 138, distance: 6.0
click at [345, 138] on div "MoneyMinds [DOMAIN_NAME]/victoria5c" at bounding box center [350, 130] width 134 height 23
click at [284, 161] on div "+ Add a new page" at bounding box center [383, 159] width 267 height 10
click at [267, 129] on img at bounding box center [265, 130] width 23 height 23
click at [731, 15] on icon at bounding box center [729, 15] width 4 height 3
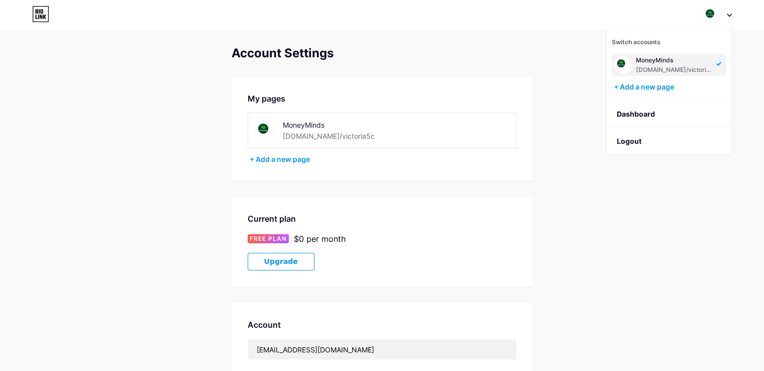
click at [262, 130] on img at bounding box center [265, 130] width 23 height 23
click at [711, 17] on img at bounding box center [711, 15] width 19 height 19
click at [626, 109] on link "Dashboard" at bounding box center [669, 113] width 125 height 27
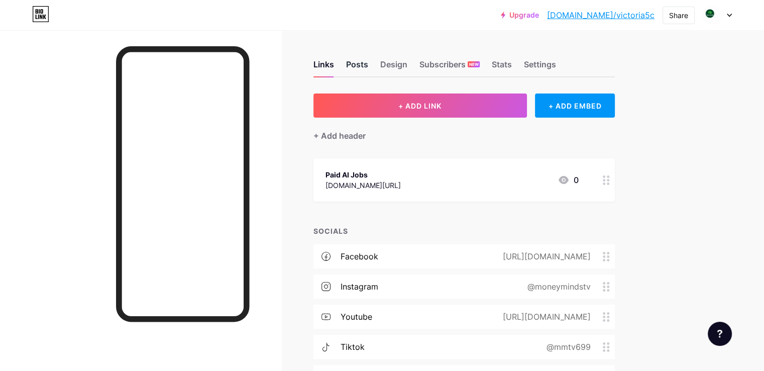
click at [368, 67] on div "Posts" at bounding box center [357, 67] width 22 height 18
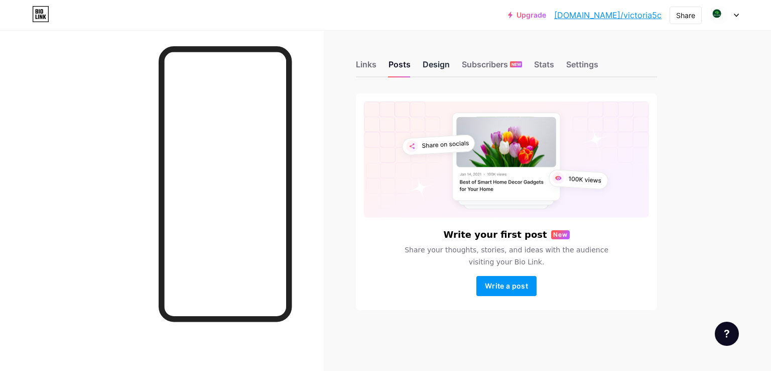
click at [436, 67] on div "Design" at bounding box center [436, 67] width 27 height 18
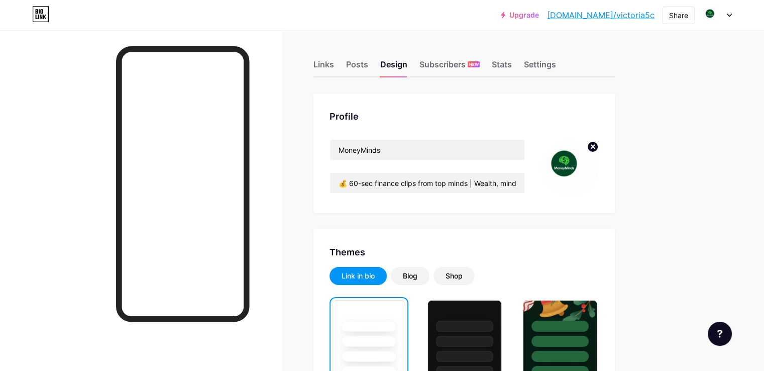
click at [598, 147] on circle at bounding box center [592, 146] width 11 height 11
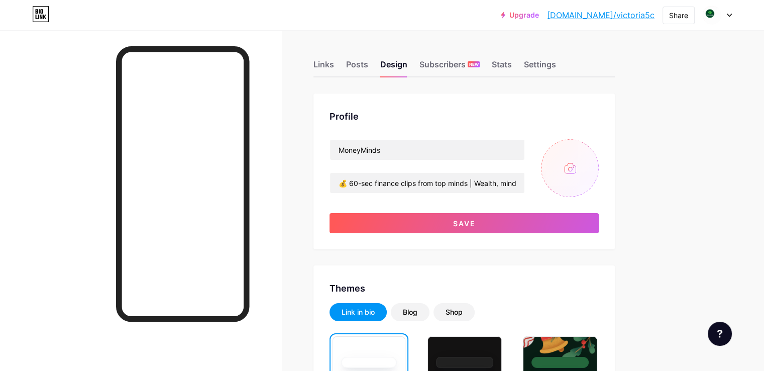
click at [599, 166] on input "file" at bounding box center [570, 168] width 58 height 58
type input "C:\fakepath\Money Minds (5).jpg"
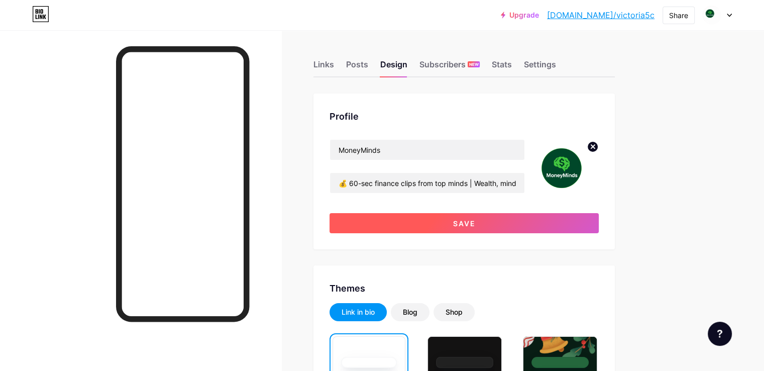
click at [534, 219] on button "Save" at bounding box center [463, 223] width 269 height 20
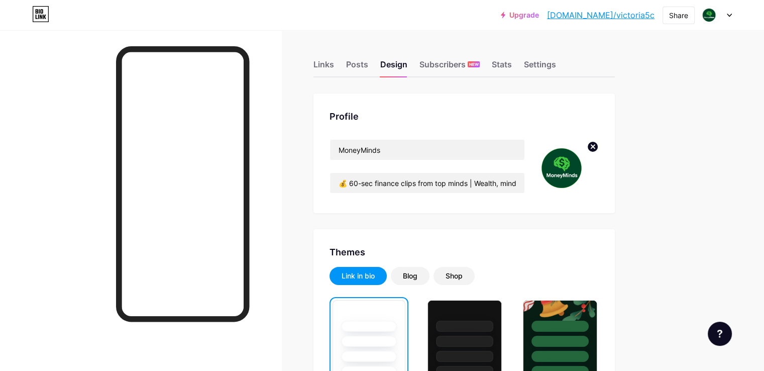
click at [598, 141] on circle at bounding box center [592, 146] width 11 height 11
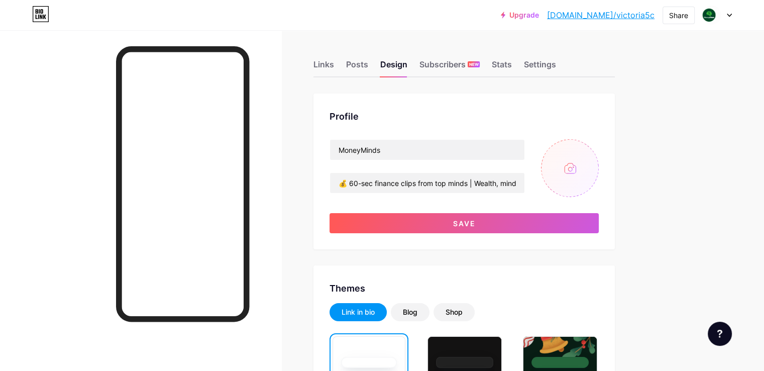
click at [599, 172] on input "file" at bounding box center [570, 168] width 58 height 58
type input "C:\fakepath\Money Minds (6).jpg"
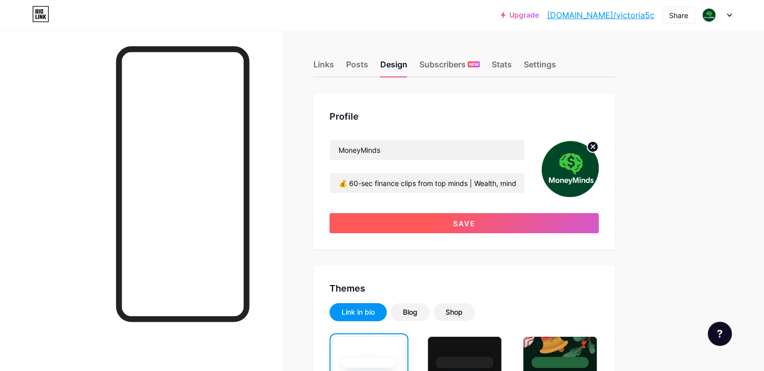
click at [443, 217] on button "Save" at bounding box center [463, 223] width 269 height 20
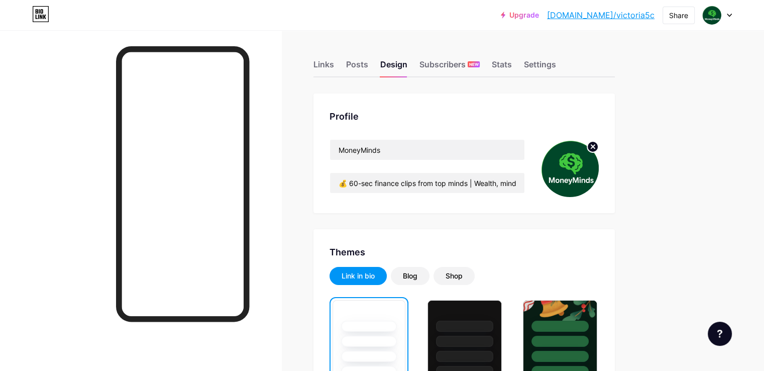
scroll to position [100, 0]
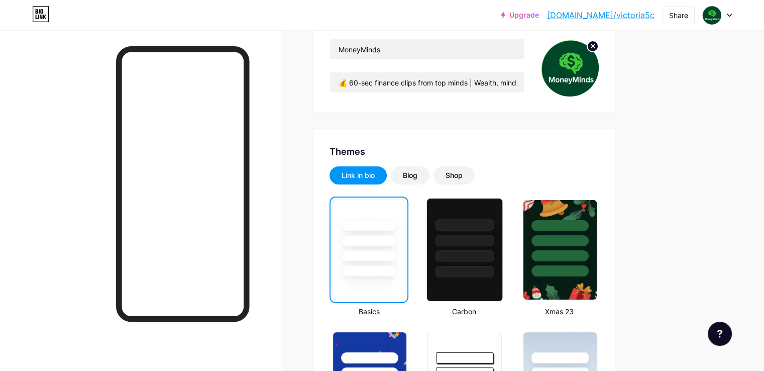
click at [494, 253] on div at bounding box center [464, 256] width 59 height 12
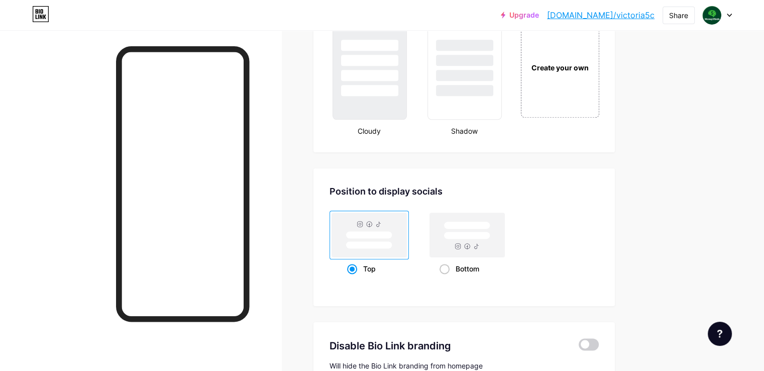
scroll to position [1332, 0]
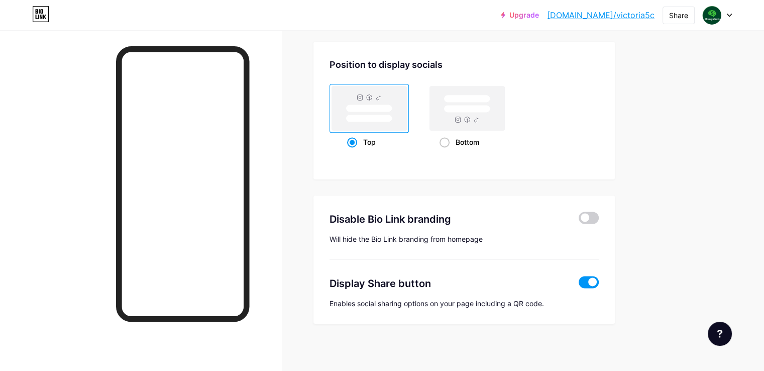
click at [599, 280] on span at bounding box center [588, 282] width 20 height 12
click at [578, 284] on input "checkbox" at bounding box center [578, 284] width 0 height 0
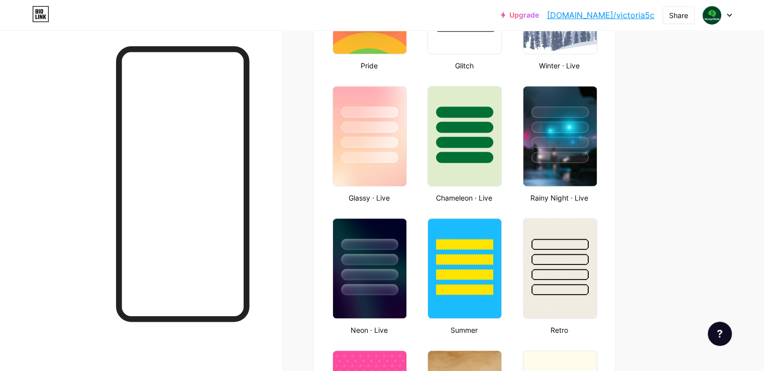
scroll to position [327, 0]
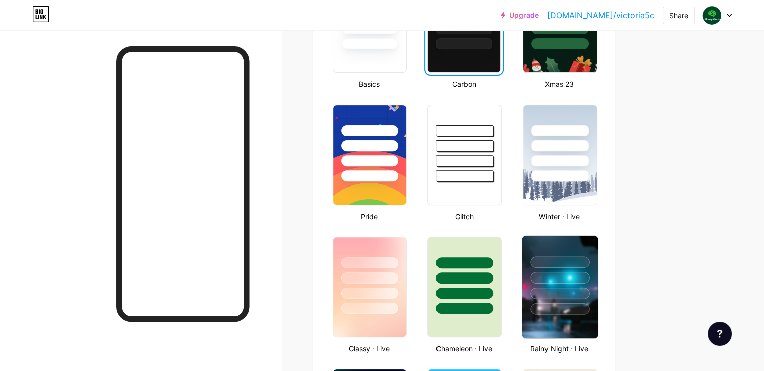
click at [589, 262] on div at bounding box center [559, 262] width 59 height 12
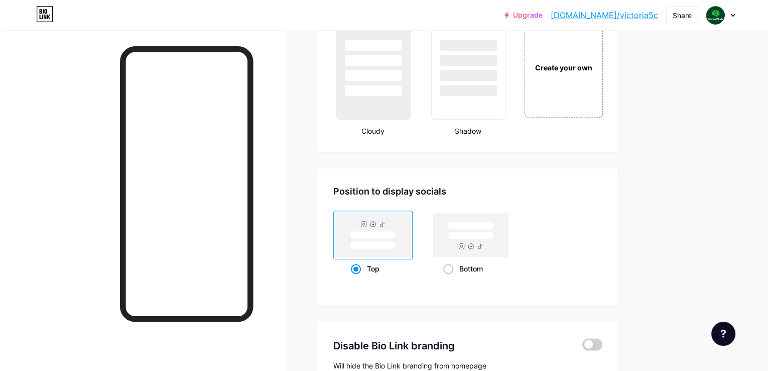
scroll to position [1332, 0]
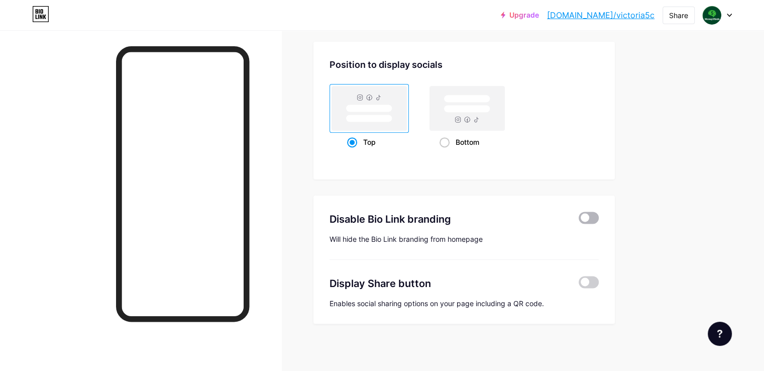
click at [599, 211] on span at bounding box center [588, 217] width 20 height 12
click at [578, 220] on input "checkbox" at bounding box center [578, 220] width 0 height 0
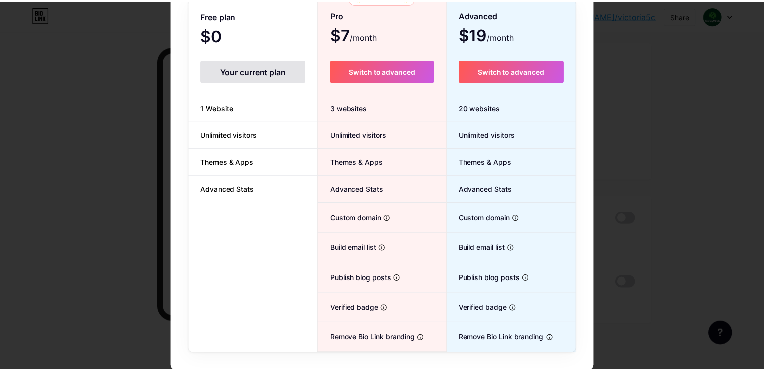
scroll to position [0, 0]
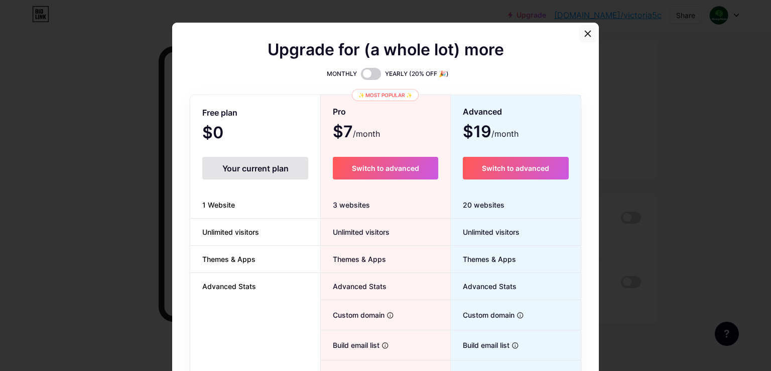
click at [584, 34] on icon at bounding box center [588, 34] width 8 height 8
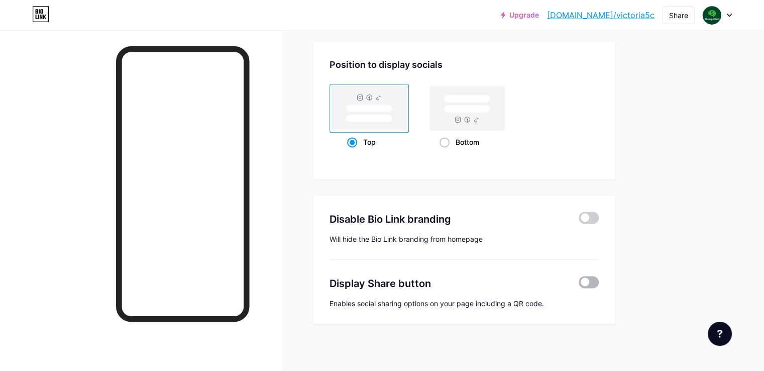
click at [599, 277] on span at bounding box center [588, 282] width 20 height 12
click at [578, 284] on input "checkbox" at bounding box center [578, 284] width 0 height 0
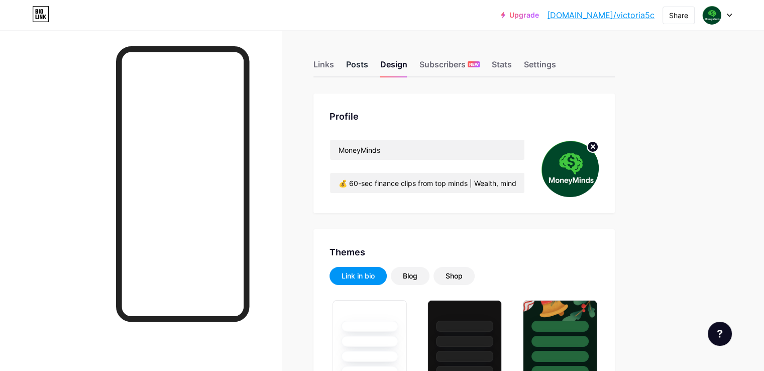
click at [368, 63] on div "Posts" at bounding box center [357, 67] width 22 height 18
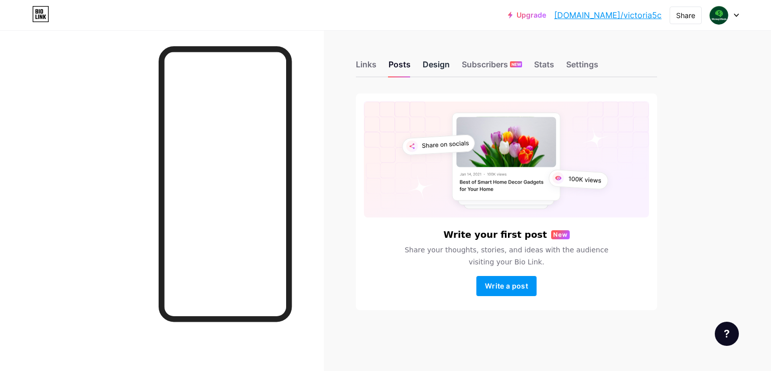
click at [431, 61] on div "Design" at bounding box center [436, 67] width 27 height 18
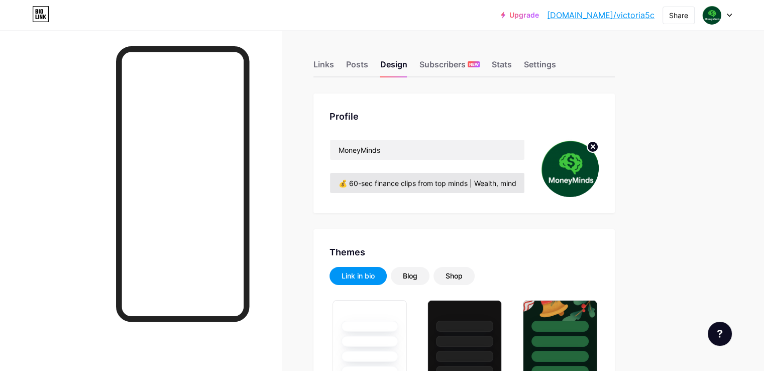
scroll to position [151, 0]
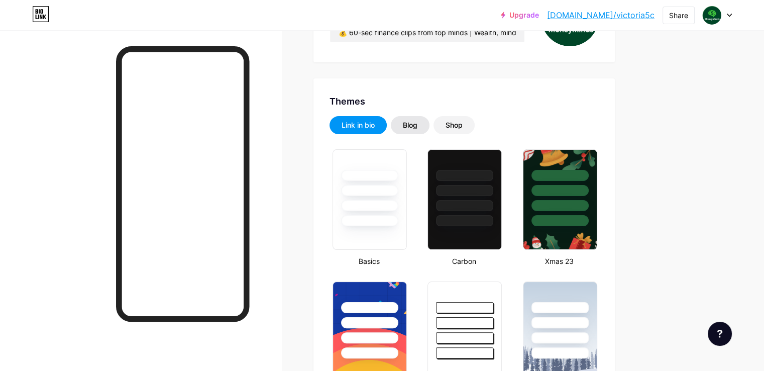
click at [417, 120] on div "Blog" at bounding box center [410, 125] width 15 height 10
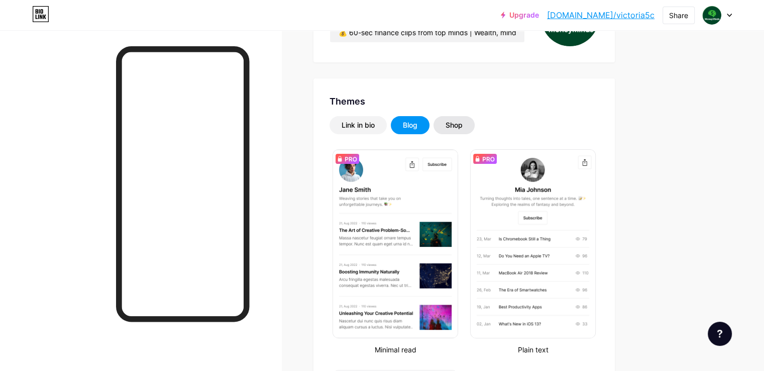
drag, startPoint x: 501, startPoint y: 123, endPoint x: 507, endPoint y: 124, distance: 6.1
click at [462, 120] on div "Shop" at bounding box center [453, 125] width 17 height 10
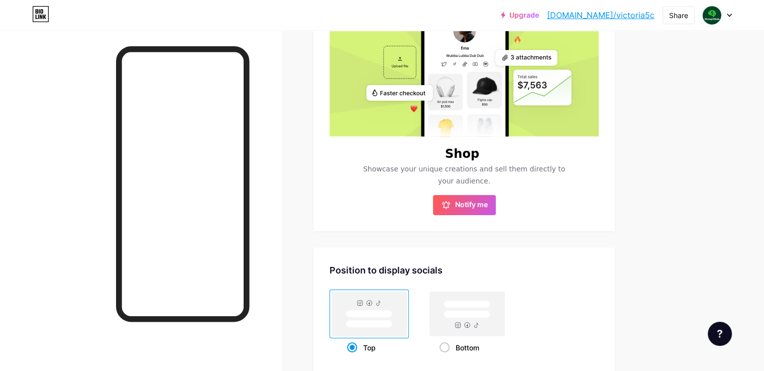
scroll to position [402, 0]
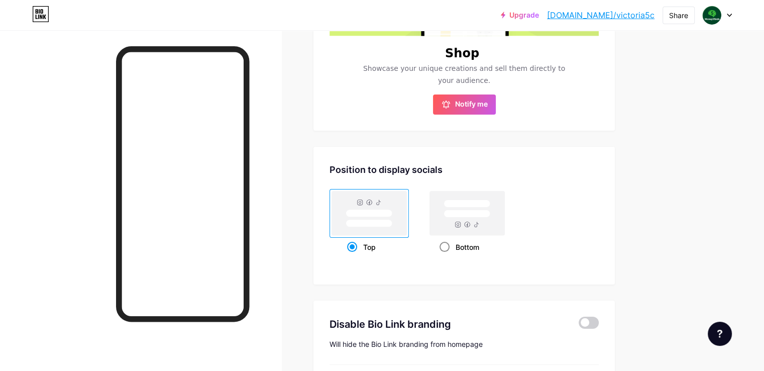
click at [449, 246] on span at bounding box center [444, 247] width 10 height 10
click at [446, 256] on input "Bottom" at bounding box center [442, 259] width 7 height 7
radio input "true"
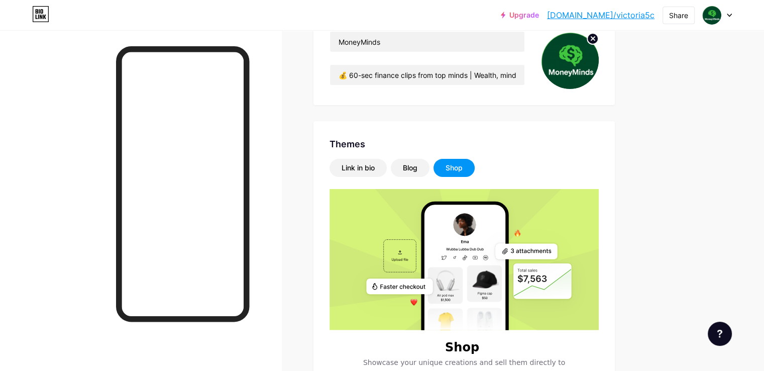
scroll to position [8, 0]
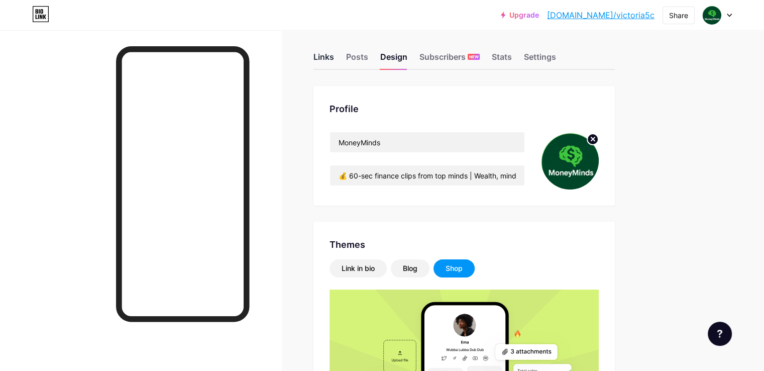
click at [334, 61] on div "Links" at bounding box center [323, 60] width 21 height 18
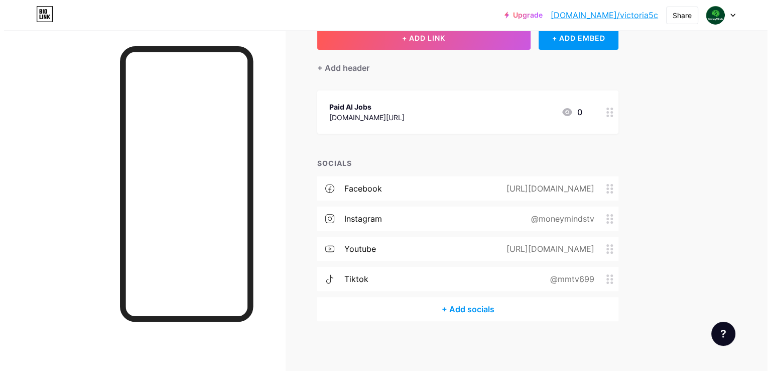
scroll to position [18, 0]
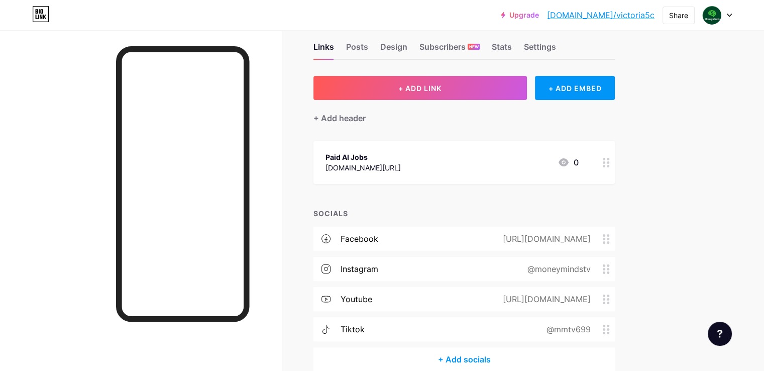
drag, startPoint x: 635, startPoint y: 238, endPoint x: 497, endPoint y: 243, distance: 137.6
click at [497, 243] on div "[URL][DOMAIN_NAME]" at bounding box center [545, 238] width 116 height 12
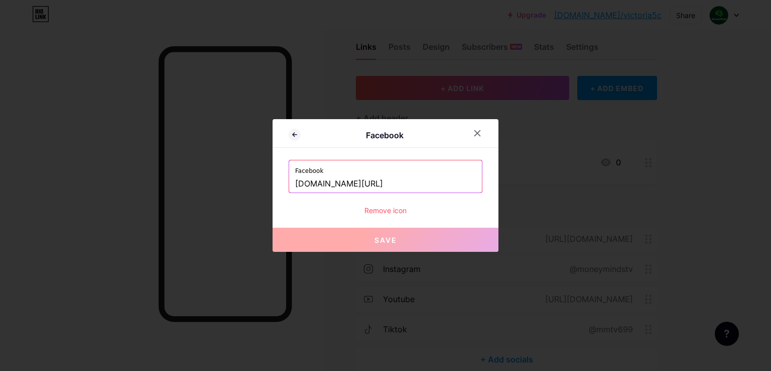
drag, startPoint x: 411, startPoint y: 188, endPoint x: 267, endPoint y: 189, distance: 144.1
click at [267, 189] on div "Facebook Facebook [DOMAIN_NAME][URL] Remove icon Save" at bounding box center [385, 185] width 771 height 371
click at [398, 209] on div "Remove icon" at bounding box center [386, 210] width 194 height 11
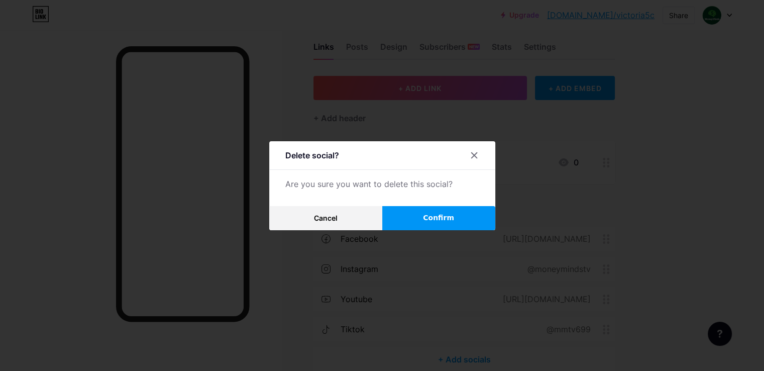
click at [412, 212] on button "Confirm" at bounding box center [438, 218] width 113 height 24
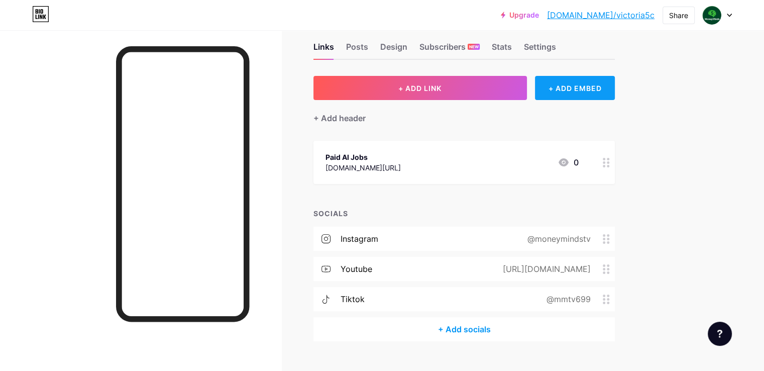
click at [608, 91] on div "+ ADD EMBED" at bounding box center [575, 88] width 80 height 24
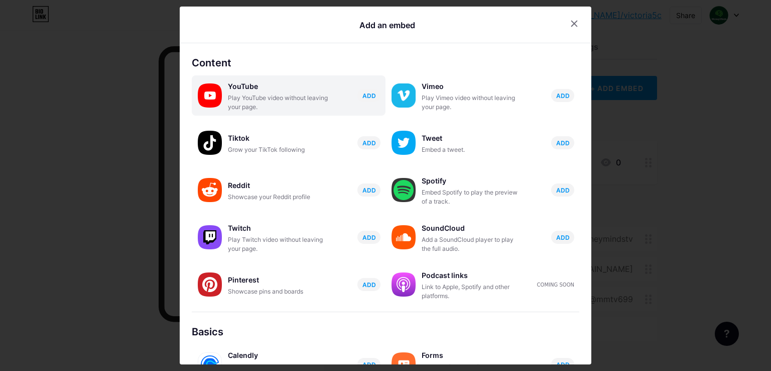
click at [281, 100] on div "Play YouTube video without leaving your page." at bounding box center [278, 102] width 100 height 18
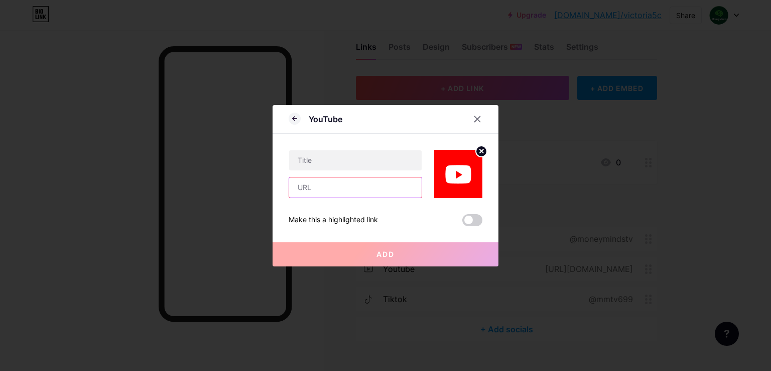
click at [310, 184] on input "text" at bounding box center [355, 187] width 133 height 20
paste input "[DOMAIN_NAME][URL]"
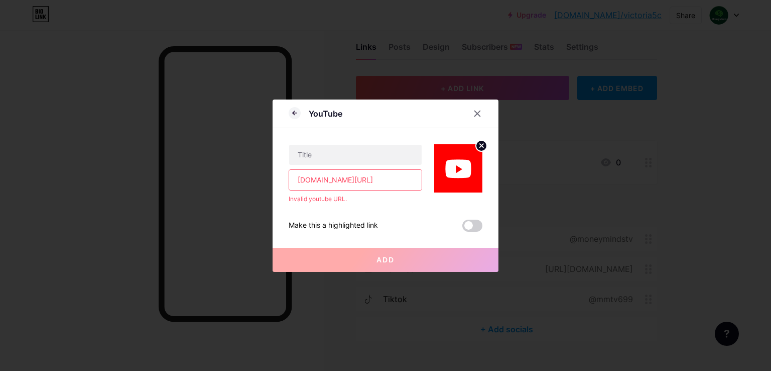
click at [327, 177] on input "[DOMAIN_NAME][URL]" at bounding box center [355, 180] width 133 height 20
click at [336, 180] on input "[DOMAIN_NAME][URL]" at bounding box center [355, 180] width 133 height 20
drag, startPoint x: 329, startPoint y: 180, endPoint x: 263, endPoint y: 179, distance: 66.3
click at [263, 179] on div "YouTube [DOMAIN_NAME][URL] Invalid youtube URL. Make this a highlighted link Ad…" at bounding box center [385, 185] width 771 height 371
click at [401, 177] on input "[DOMAIN_NAME][URL]" at bounding box center [355, 180] width 133 height 20
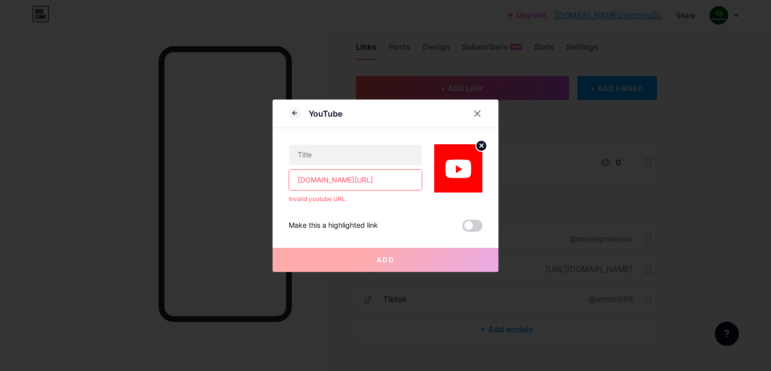
type input "[DOMAIN_NAME][URL]"
click at [355, 205] on div "Make this a highlighted link Add" at bounding box center [386, 217] width 194 height 28
click at [474, 225] on span at bounding box center [472, 225] width 20 height 12
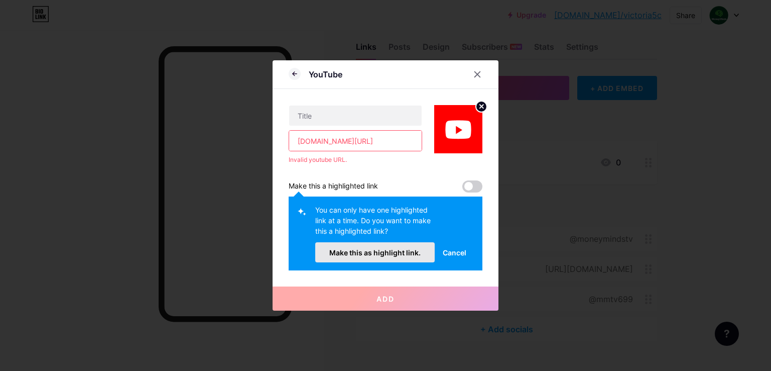
click at [420, 248] on button "Make this as highlight link." at bounding box center [374, 252] width 119 height 20
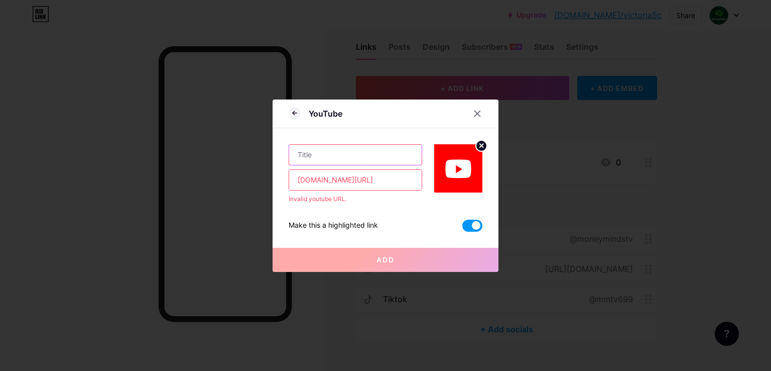
click at [325, 151] on input "text" at bounding box center [355, 155] width 133 height 20
drag, startPoint x: 316, startPoint y: 156, endPoint x: 323, endPoint y: 153, distance: 7.0
click at [317, 153] on input "MoneyMinds" at bounding box center [355, 155] width 133 height 20
type input "Money Minds"
click at [388, 178] on input "[DOMAIN_NAME][URL]" at bounding box center [355, 180] width 133 height 20
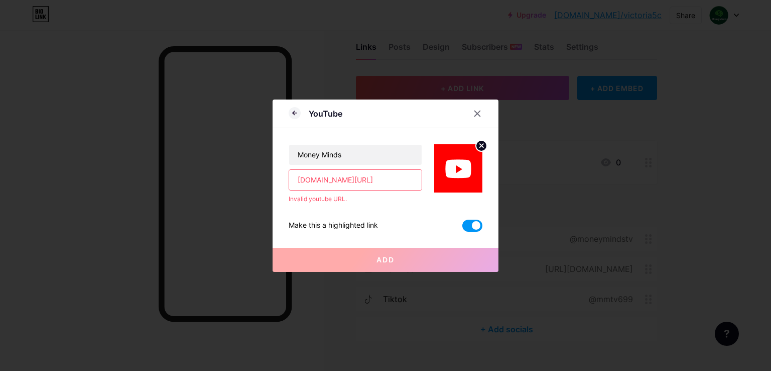
drag, startPoint x: 355, startPoint y: 177, endPoint x: 265, endPoint y: 180, distance: 90.4
click at [265, 180] on div "YouTube Money Minds [DOMAIN_NAME][URL] Invalid youtube URL. Make this a highlig…" at bounding box center [385, 185] width 771 height 371
click at [289, 177] on input "[DOMAIN_NAME][URL]" at bounding box center [355, 180] width 133 height 20
click at [369, 178] on input "[URL][DOMAIN_NAME]" at bounding box center [355, 180] width 133 height 20
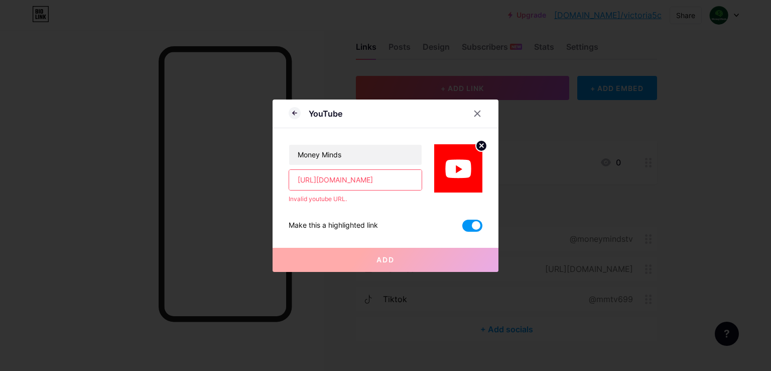
drag, startPoint x: 316, startPoint y: 178, endPoint x: 452, endPoint y: 183, distance: 135.7
click at [452, 183] on div "Money Minds [URL][DOMAIN_NAME] Invalid youtube URL." at bounding box center [386, 165] width 194 height 75
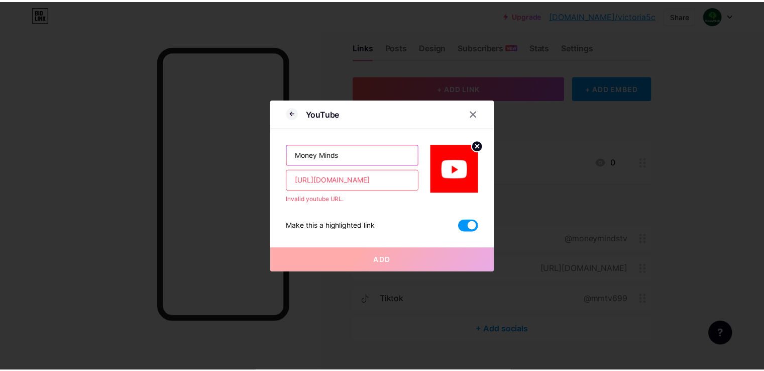
scroll to position [0, 0]
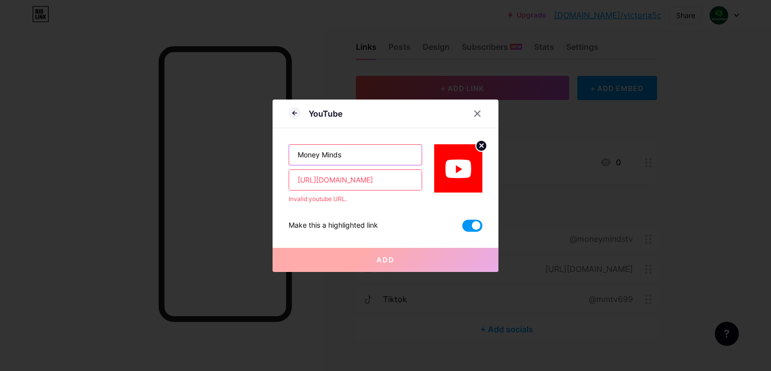
click at [374, 161] on input "Money Minds" at bounding box center [355, 155] width 133 height 20
click at [342, 178] on input "[URL][DOMAIN_NAME]" at bounding box center [355, 180] width 133 height 20
drag, startPoint x: 318, startPoint y: 181, endPoint x: 229, endPoint y: 181, distance: 88.4
click at [229, 181] on div "YouTube Money Minds [URL][DOMAIN_NAME] Invalid youtube URL. Make this a highlig…" at bounding box center [385, 185] width 771 height 371
click at [408, 210] on div "Make this a highlighted link Add" at bounding box center [386, 217] width 194 height 28
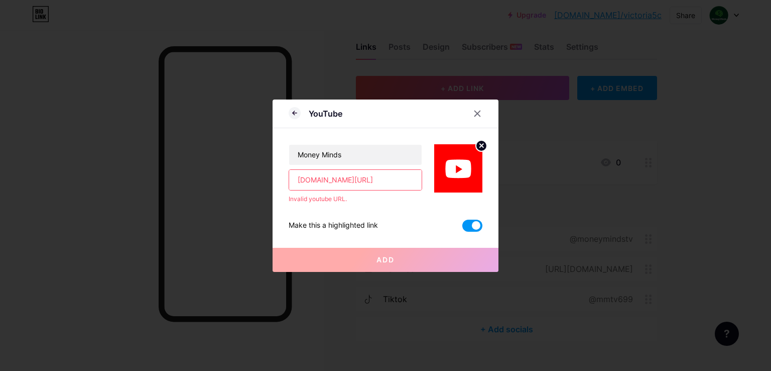
click at [289, 181] on input "[DOMAIN_NAME][URL]" at bounding box center [355, 180] width 133 height 20
type input "[DOMAIN_NAME][URL]"
click at [428, 222] on div "Make this a highlighted link" at bounding box center [386, 225] width 194 height 12
click at [473, 113] on icon at bounding box center [477, 113] width 8 height 8
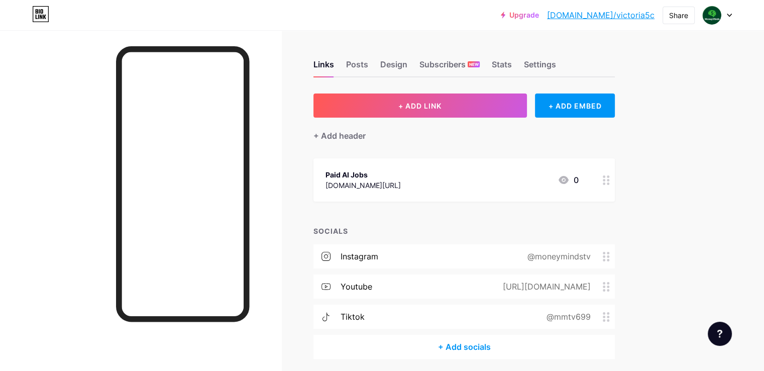
scroll to position [38, 0]
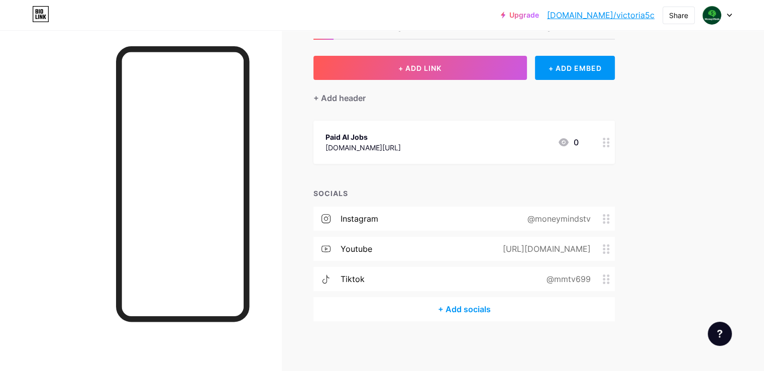
click at [610, 143] on icon at bounding box center [606, 143] width 7 height 10
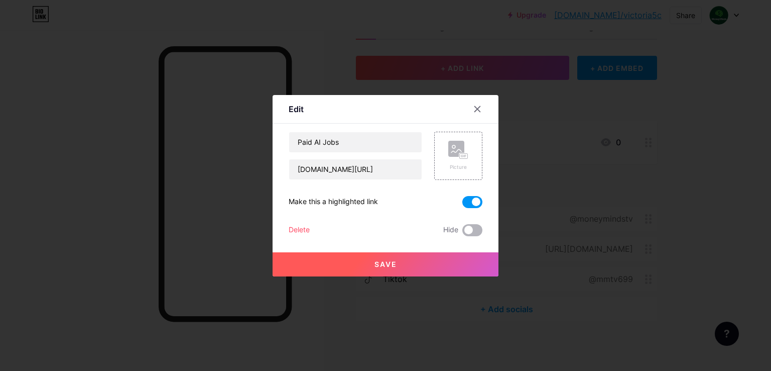
click at [475, 230] on span at bounding box center [472, 230] width 20 height 12
click at [462, 232] on input "checkbox" at bounding box center [462, 232] width 0 height 0
click at [462, 228] on span at bounding box center [472, 230] width 20 height 12
click at [462, 232] on input "checkbox" at bounding box center [462, 232] width 0 height 0
click at [473, 106] on icon at bounding box center [477, 109] width 8 height 8
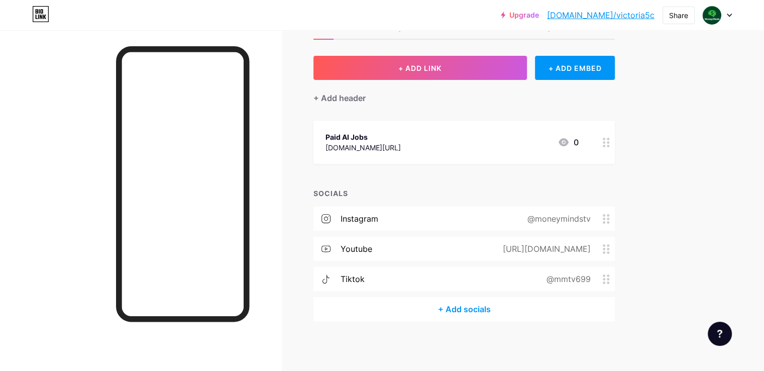
click at [506, 301] on div "+ Add socials" at bounding box center [463, 309] width 301 height 24
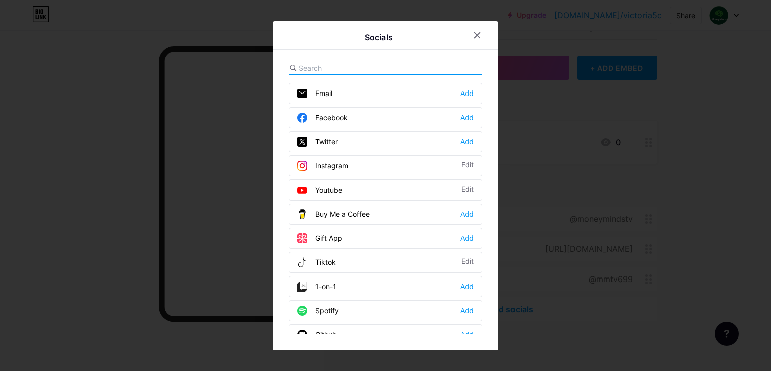
click at [462, 119] on div "Add" at bounding box center [467, 117] width 14 height 10
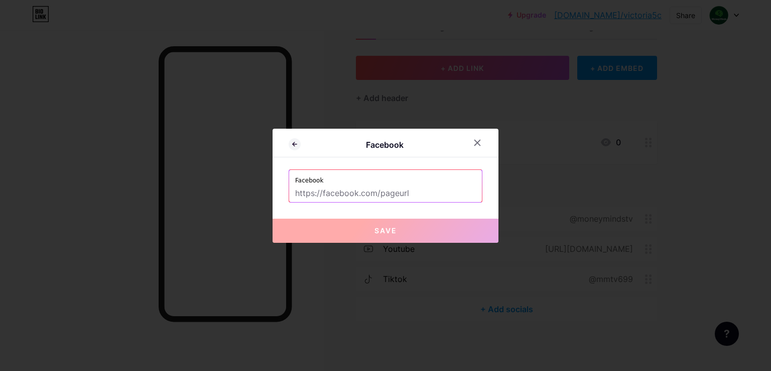
drag, startPoint x: 416, startPoint y: 187, endPoint x: 410, endPoint y: 187, distance: 5.5
click at [416, 187] on input "text" at bounding box center [385, 193] width 181 height 17
paste input "[DOMAIN_NAME][URL]"
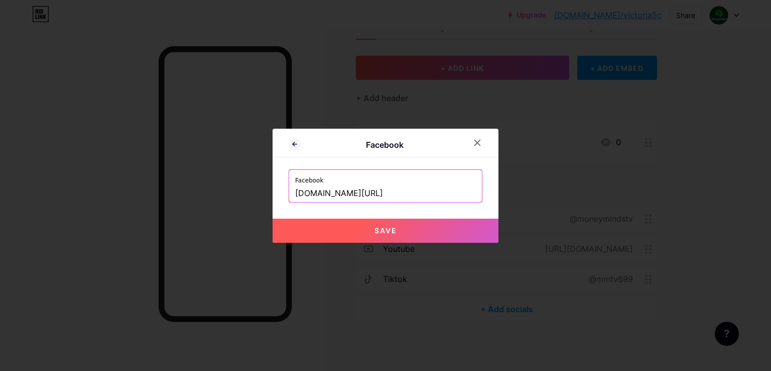
click at [295, 193] on input "[DOMAIN_NAME][URL]" at bounding box center [385, 193] width 181 height 17
click at [470, 230] on button "Save" at bounding box center [386, 230] width 226 height 24
type input "[URL][DOMAIN_NAME]"
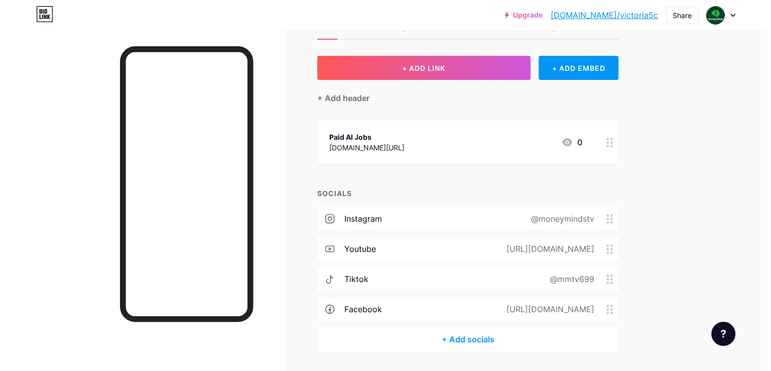
scroll to position [68, 0]
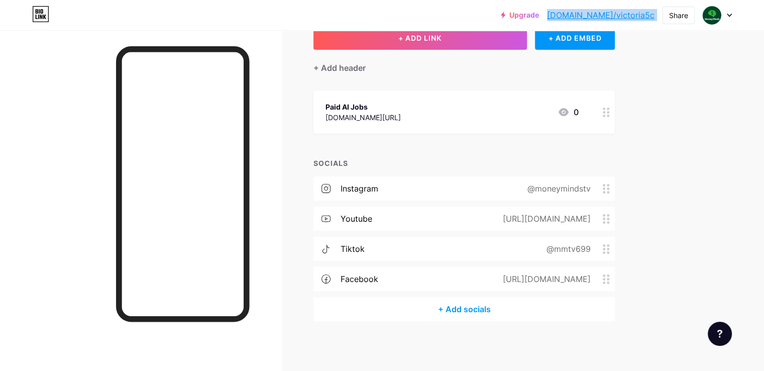
drag, startPoint x: 658, startPoint y: 16, endPoint x: 583, endPoint y: 24, distance: 75.2
click at [583, 24] on div "Upgrade [DOMAIN_NAME]/[PERSON_NAME]... [DOMAIN_NAME]/victoria5c Share Switch ac…" at bounding box center [382, 15] width 764 height 30
click at [610, 14] on link "[DOMAIN_NAME]/victoria5c" at bounding box center [600, 15] width 107 height 12
click at [597, 45] on div "+ ADD EMBED" at bounding box center [575, 38] width 80 height 24
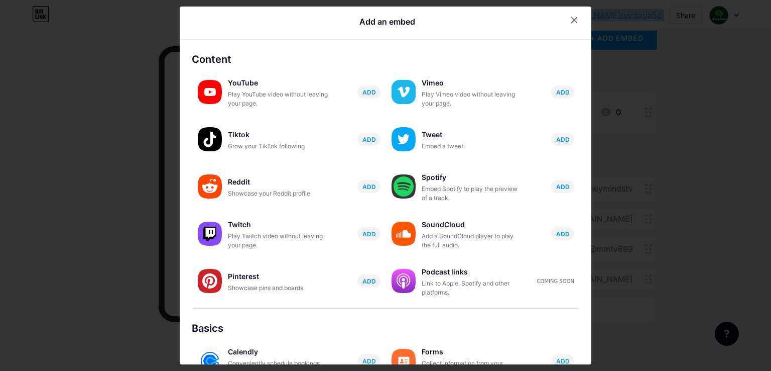
scroll to position [154, 0]
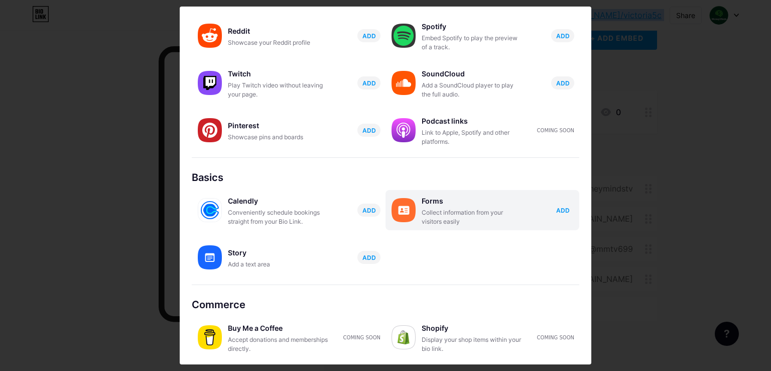
click at [559, 211] on span "ADD" at bounding box center [563, 210] width 14 height 9
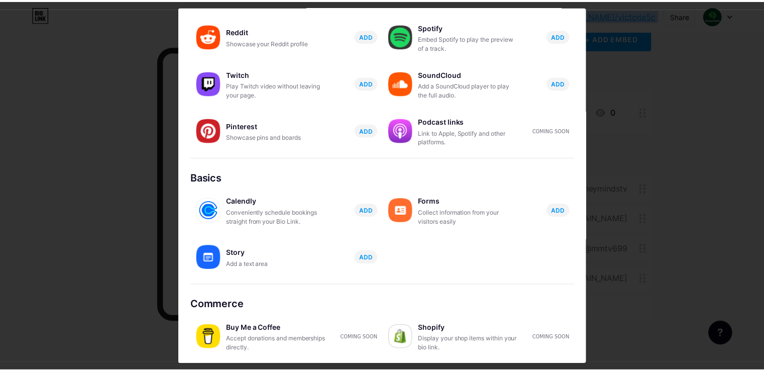
scroll to position [0, 0]
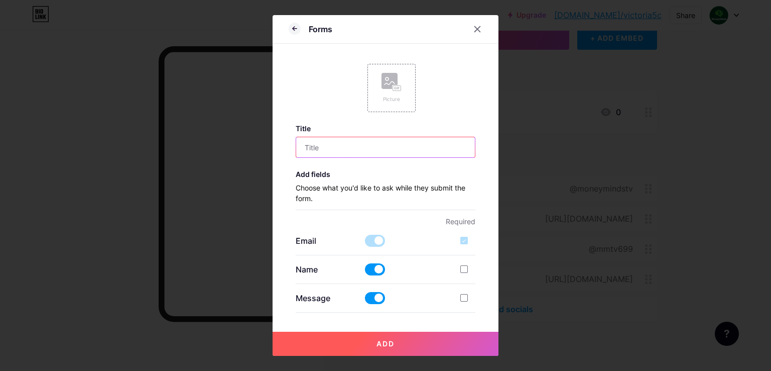
click at [309, 148] on input "text" at bounding box center [385, 147] width 179 height 20
click at [476, 28] on icon at bounding box center [477, 29] width 8 height 8
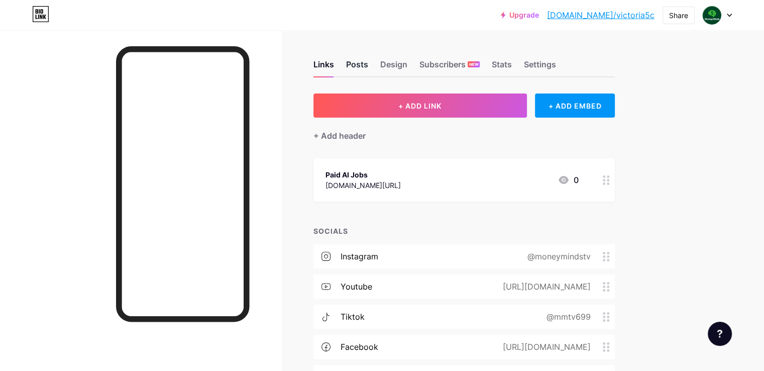
click at [368, 65] on div "Posts" at bounding box center [357, 67] width 22 height 18
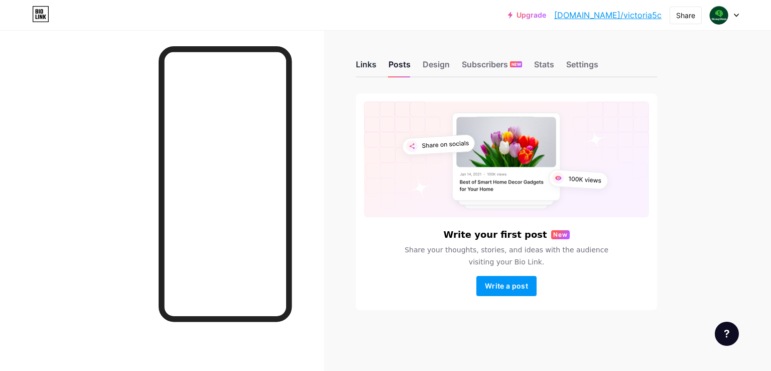
click at [366, 67] on div "Links" at bounding box center [366, 67] width 21 height 18
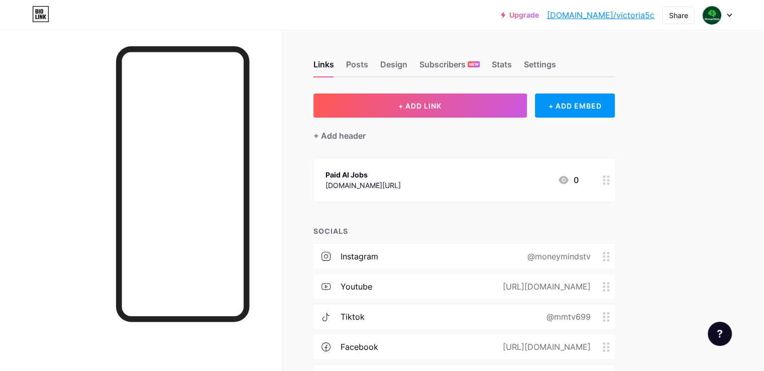
click at [610, 182] on icon at bounding box center [606, 180] width 7 height 10
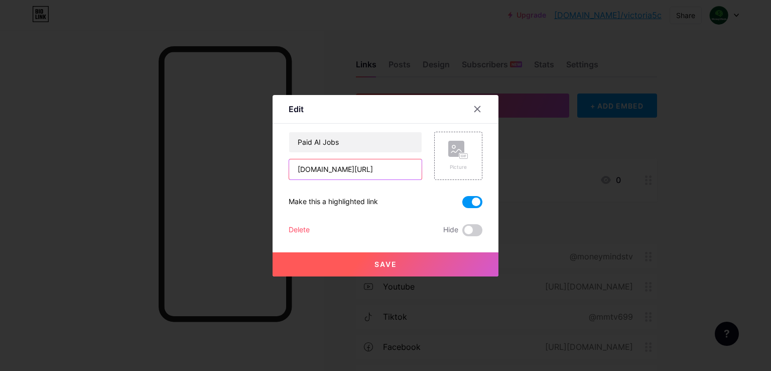
drag, startPoint x: 377, startPoint y: 169, endPoint x: 254, endPoint y: 168, distance: 123.0
click at [254, 168] on div "Edit Content YouTube Play YouTube video without leaving your page. ADD Vimeo Pl…" at bounding box center [385, 185] width 771 height 371
paste input "[URL][DOMAIN_NAME]"
drag, startPoint x: 411, startPoint y: 168, endPoint x: 239, endPoint y: 171, distance: 171.7
click at [239, 171] on div "Edit Content YouTube Play YouTube video without leaving your page. ADD Vimeo Pl…" at bounding box center [385, 185] width 771 height 371
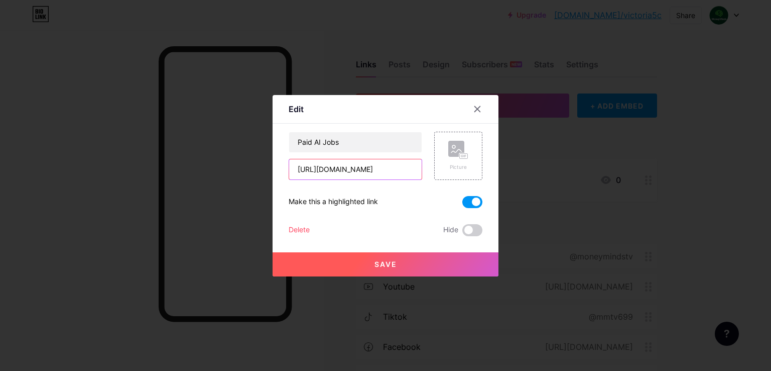
type input "[URL][DOMAIN_NAME]"
click at [336, 261] on button "Save" at bounding box center [386, 264] width 226 height 24
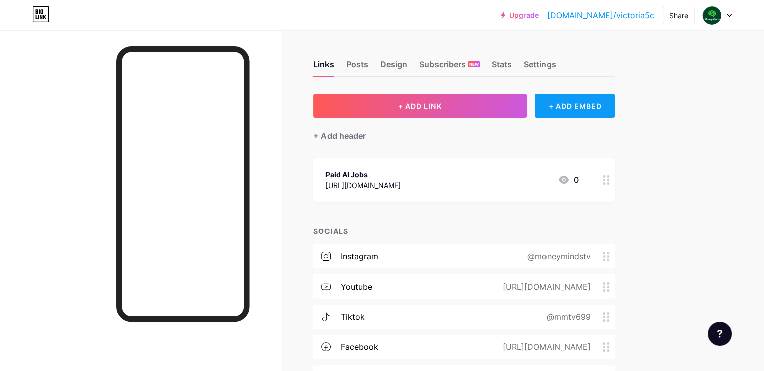
click at [591, 99] on div "+ ADD EMBED" at bounding box center [575, 105] width 80 height 24
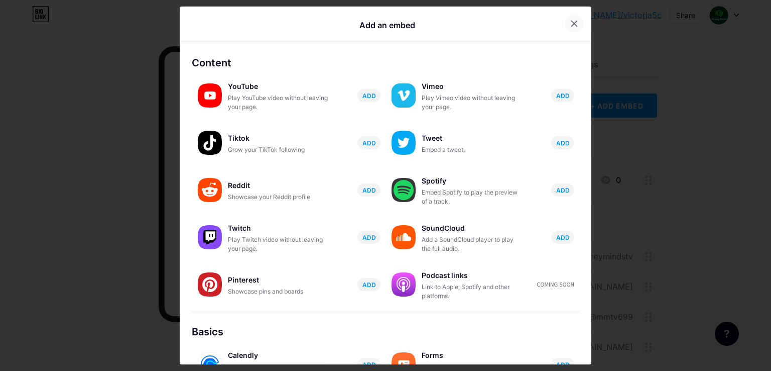
click at [572, 25] on icon at bounding box center [575, 24] width 6 height 6
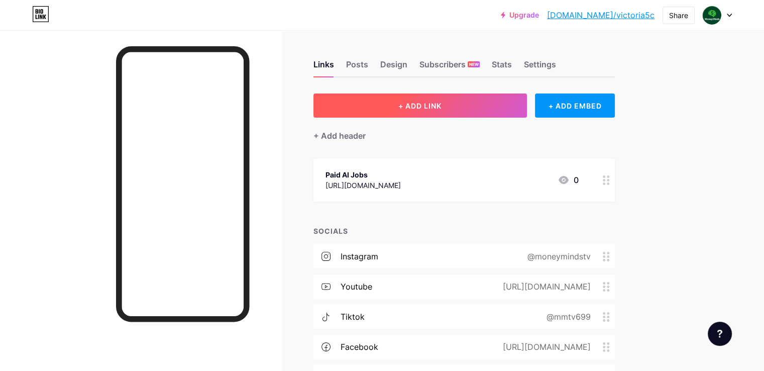
click at [494, 100] on button "+ ADD LINK" at bounding box center [419, 105] width 213 height 24
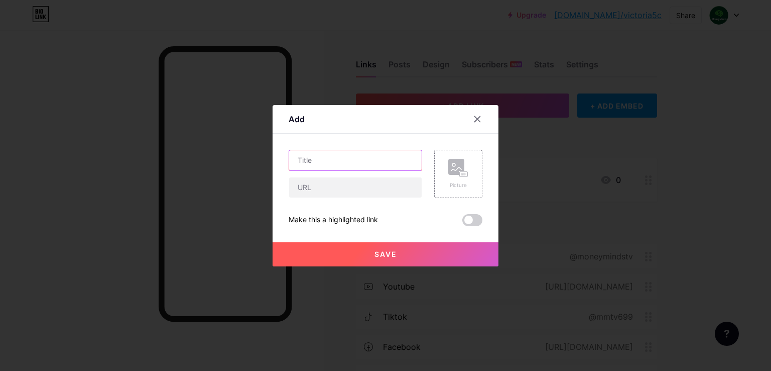
click at [332, 160] on input "text" at bounding box center [355, 160] width 133 height 20
type input "AI Wealth Profit"
click at [309, 187] on input "text" at bounding box center [355, 187] width 133 height 20
paste input "[URL][DOMAIN_NAME]"
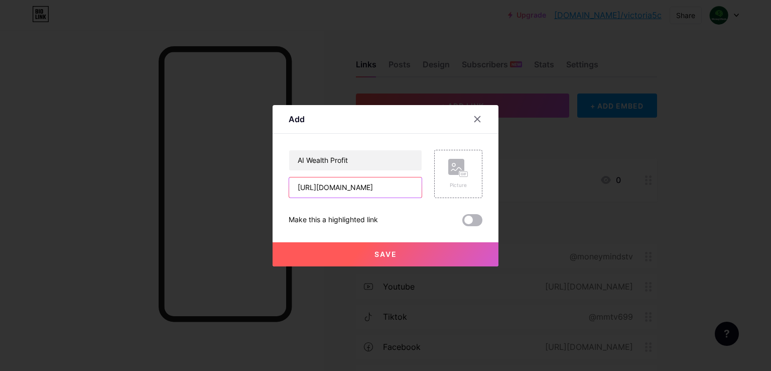
type input "[URL][DOMAIN_NAME]"
click at [474, 221] on span at bounding box center [472, 220] width 20 height 12
click at [462, 222] on input "checkbox" at bounding box center [462, 222] width 0 height 0
click at [326, 252] on button "Save" at bounding box center [386, 254] width 226 height 24
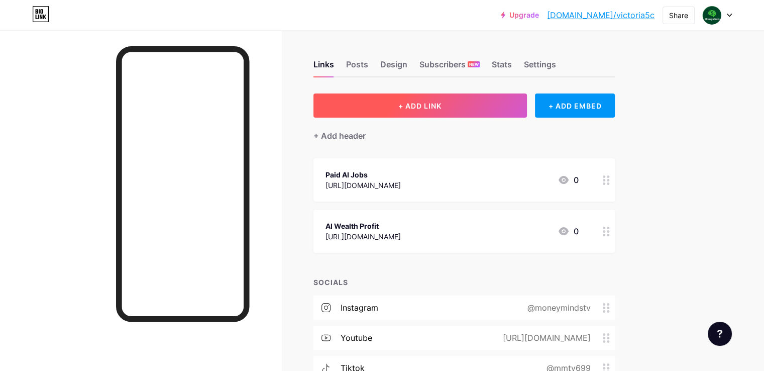
click at [441, 104] on span "+ ADD LINK" at bounding box center [419, 105] width 43 height 9
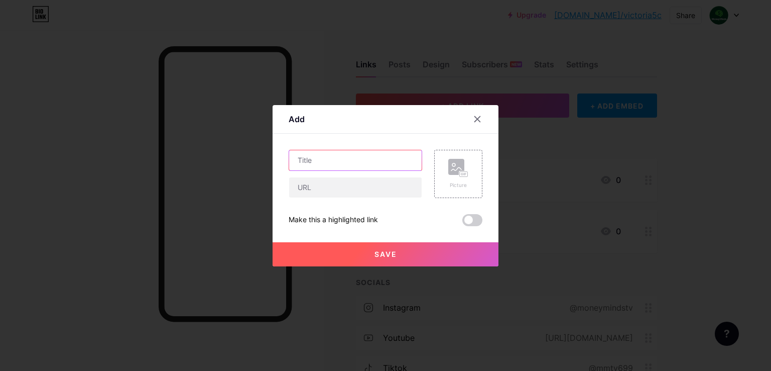
click at [320, 160] on input "text" at bounding box center [355, 160] width 133 height 20
type input "Freedom Breathrough 3.0"
click at [302, 189] on input "text" at bounding box center [355, 187] width 133 height 20
paste input "[URL][DOMAIN_NAME]"
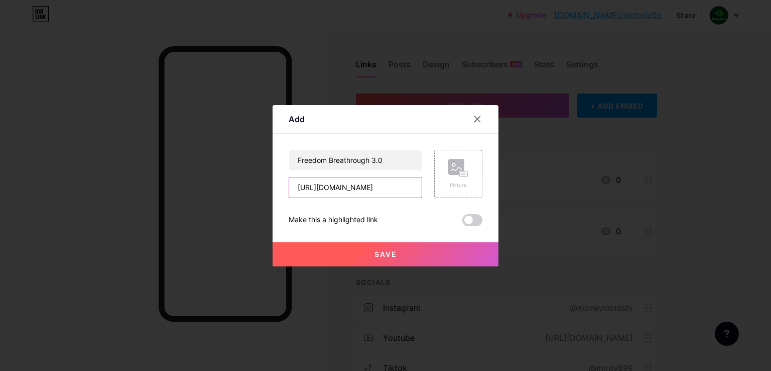
type input "[URL][DOMAIN_NAME]"
click at [476, 222] on span at bounding box center [472, 220] width 20 height 12
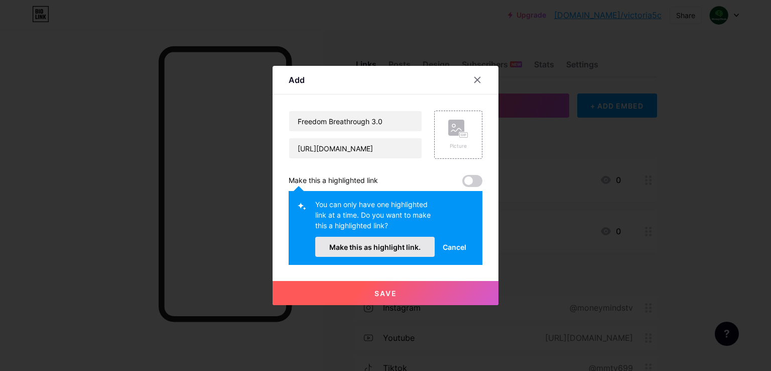
click at [413, 245] on span "Make this as highlight link." at bounding box center [374, 247] width 91 height 9
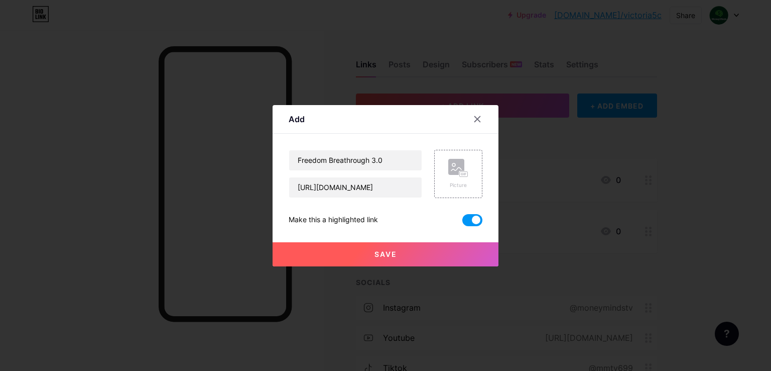
click at [375, 252] on span "Save" at bounding box center [386, 254] width 23 height 9
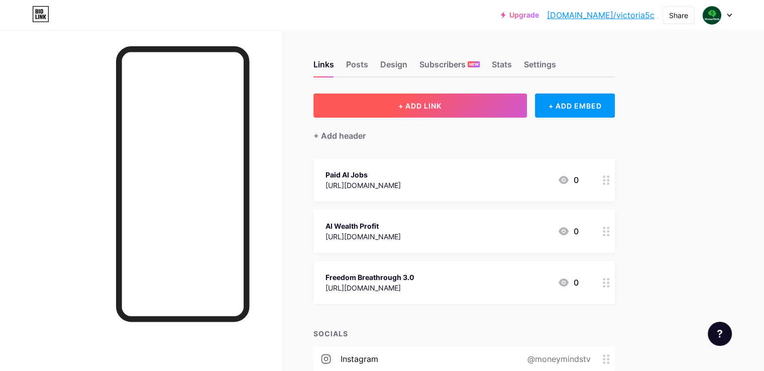
click at [441, 106] on span "+ ADD LINK" at bounding box center [419, 105] width 43 height 9
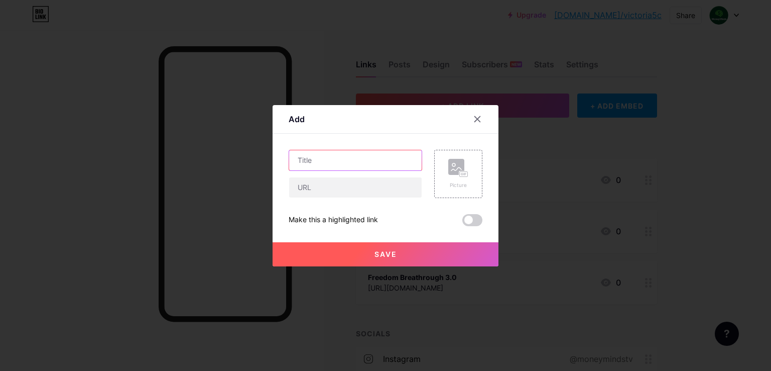
click at [345, 164] on input "text" at bounding box center [355, 160] width 133 height 20
paste input "[URL][DOMAIN_NAME]"
type input "[URL][DOMAIN_NAME]"
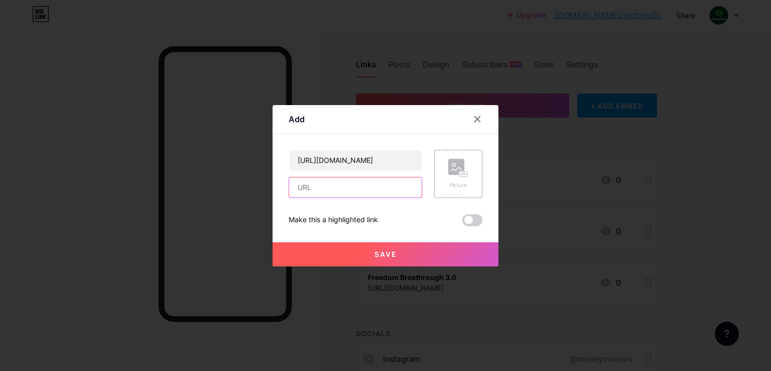
click at [333, 192] on input "text" at bounding box center [355, 187] width 133 height 20
paste input "[URL][DOMAIN_NAME]"
type input "[URL][DOMAIN_NAME]"
drag, startPoint x: 294, startPoint y: 160, endPoint x: 498, endPoint y: 160, distance: 203.9
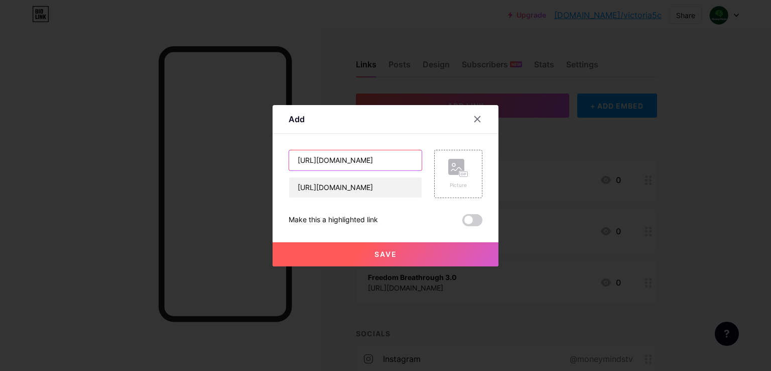
click at [498, 160] on div "Add Content YouTube Play YouTube video without leaving your page. ADD Vimeo Pla…" at bounding box center [385, 185] width 771 height 371
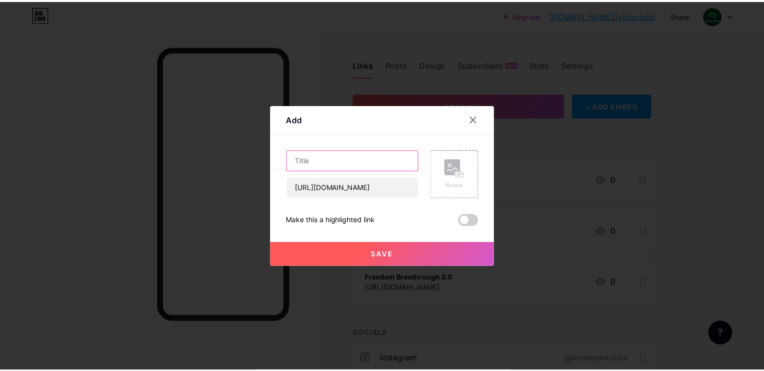
scroll to position [0, 0]
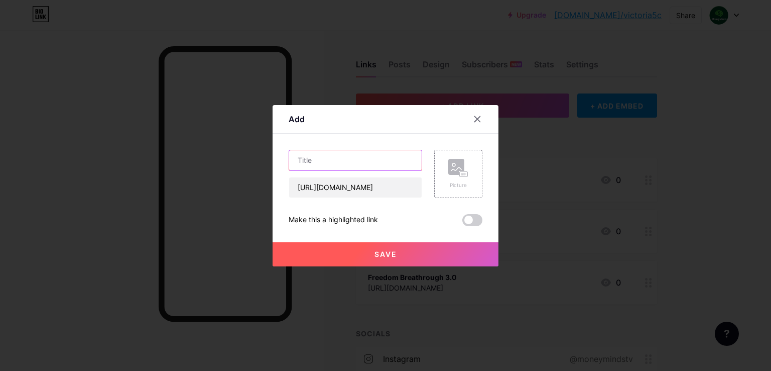
paste input "Email Marketing Expert"
type input "Email Marketing Expert"
click at [358, 253] on button "Save" at bounding box center [386, 254] width 226 height 24
